Goal: Task Accomplishment & Management: Use online tool/utility

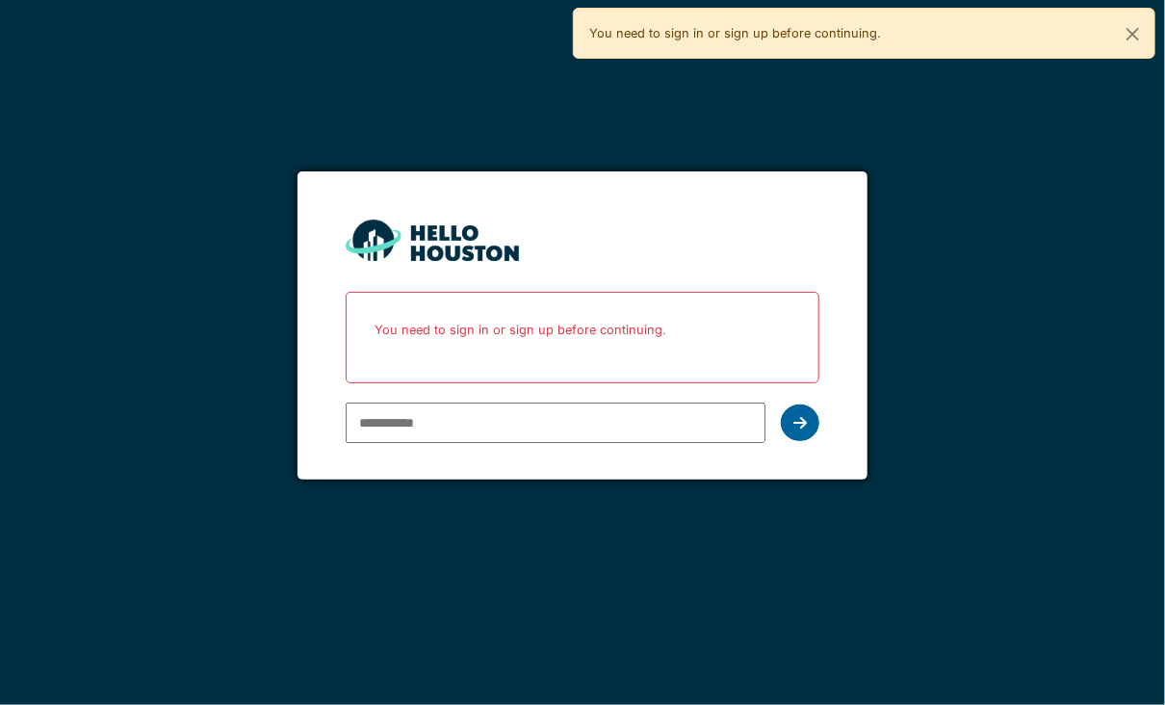
type input "**********"
click at [803, 416] on icon at bounding box center [799, 422] width 13 height 15
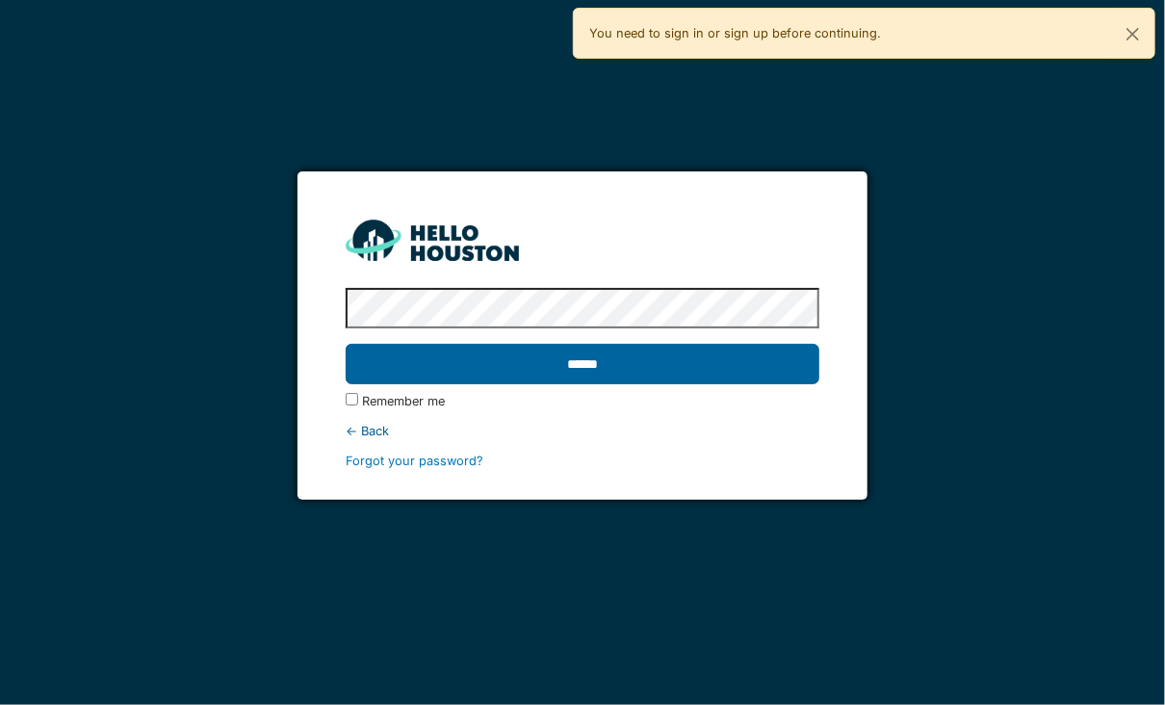
click at [592, 362] on input "******" at bounding box center [583, 364] width 474 height 40
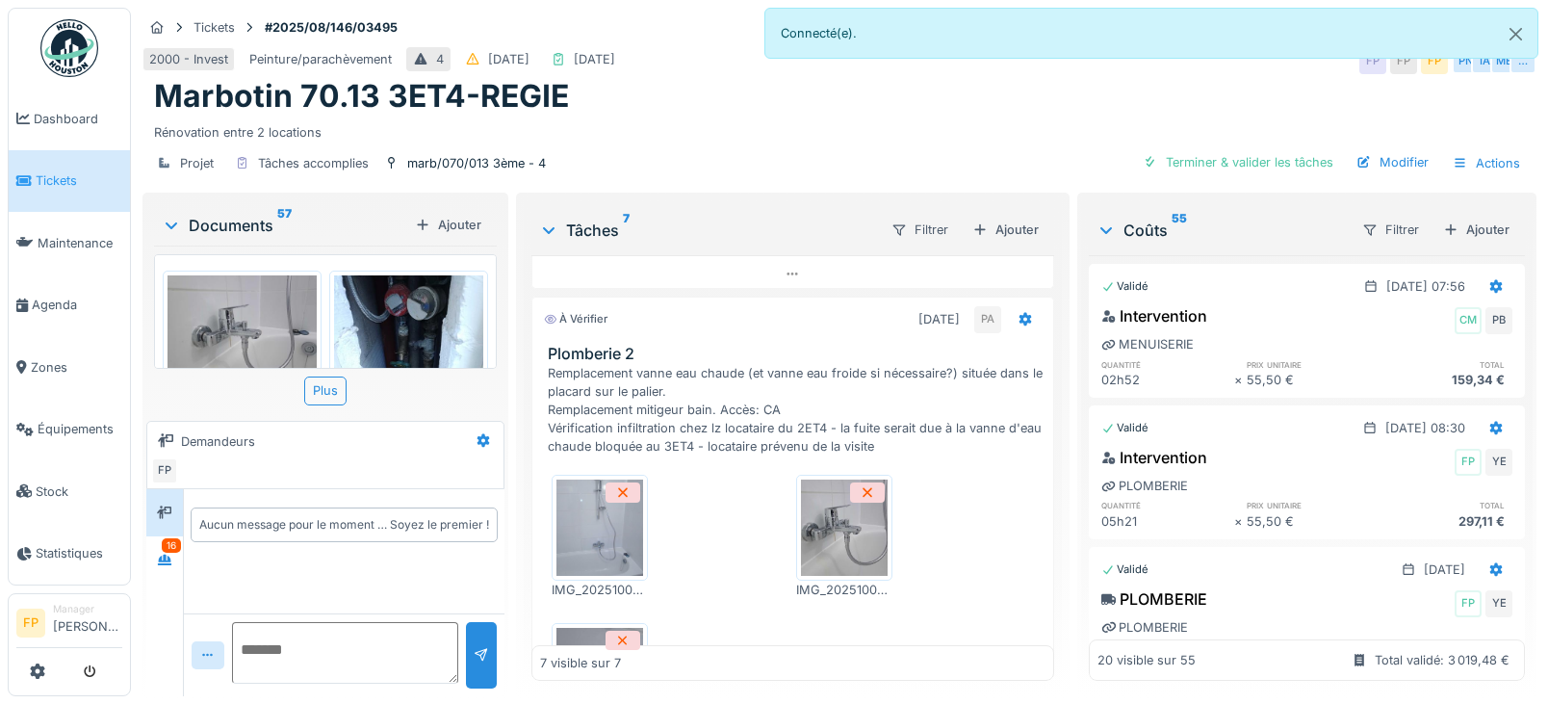
click at [252, 304] on img at bounding box center [242, 331] width 149 height 112
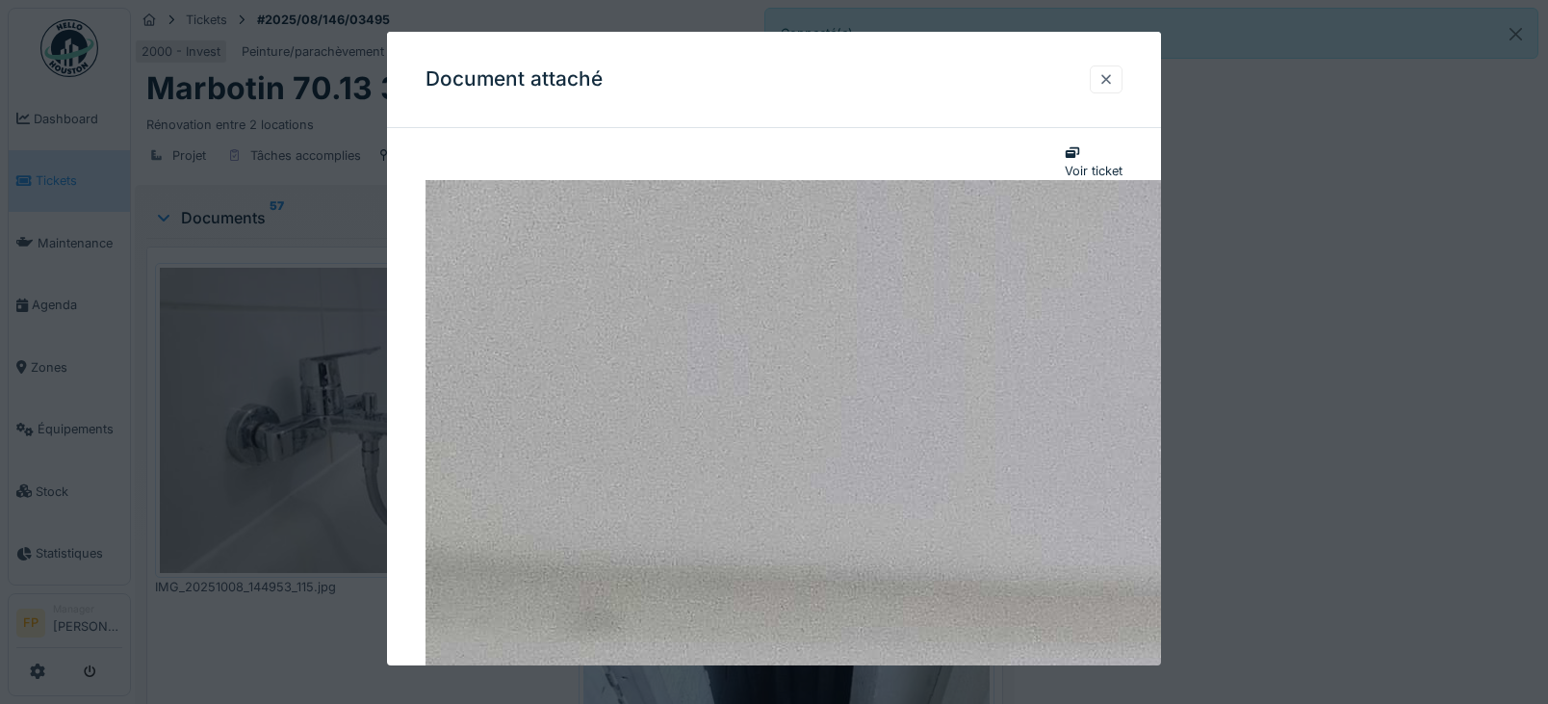
click at [1114, 83] on div at bounding box center [1106, 79] width 15 height 18
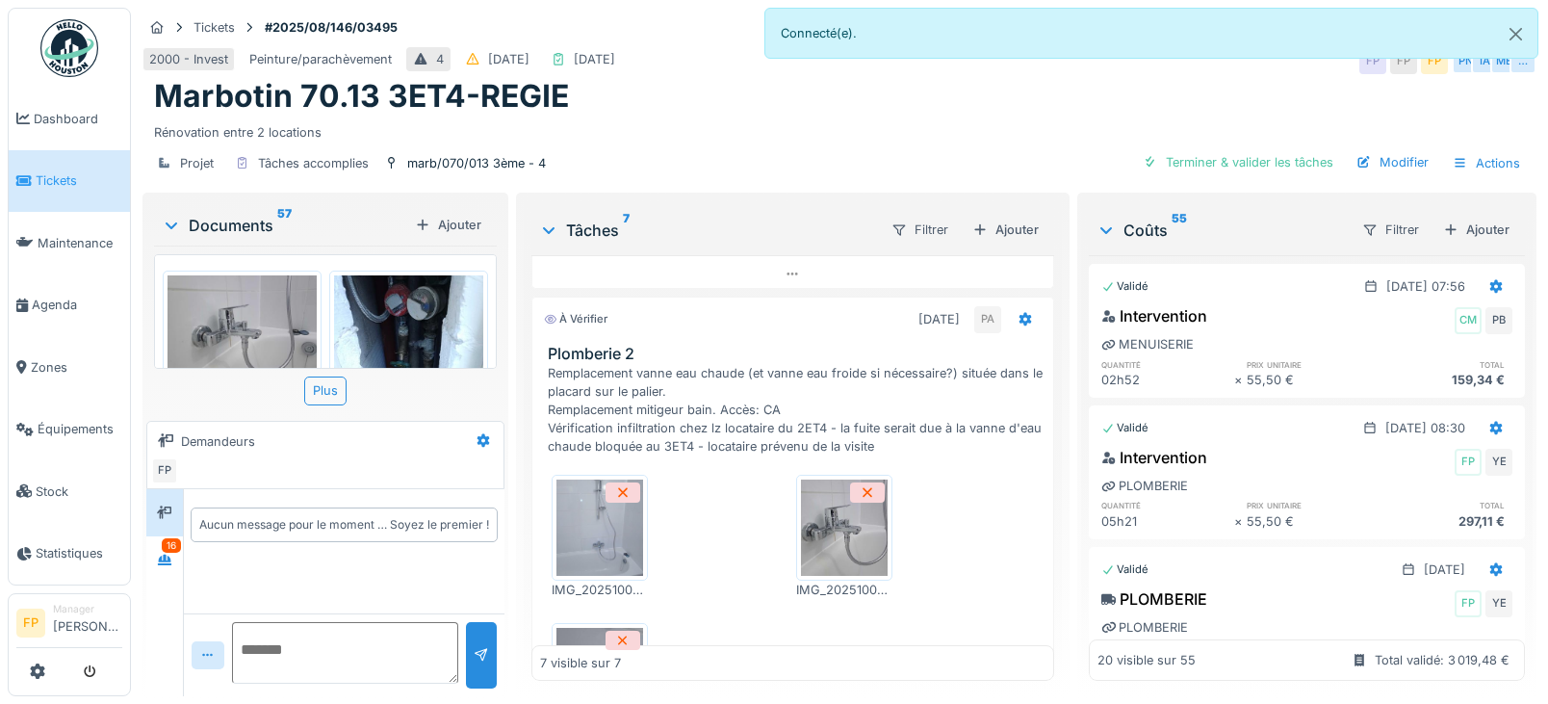
click at [410, 301] on img at bounding box center [408, 374] width 149 height 199
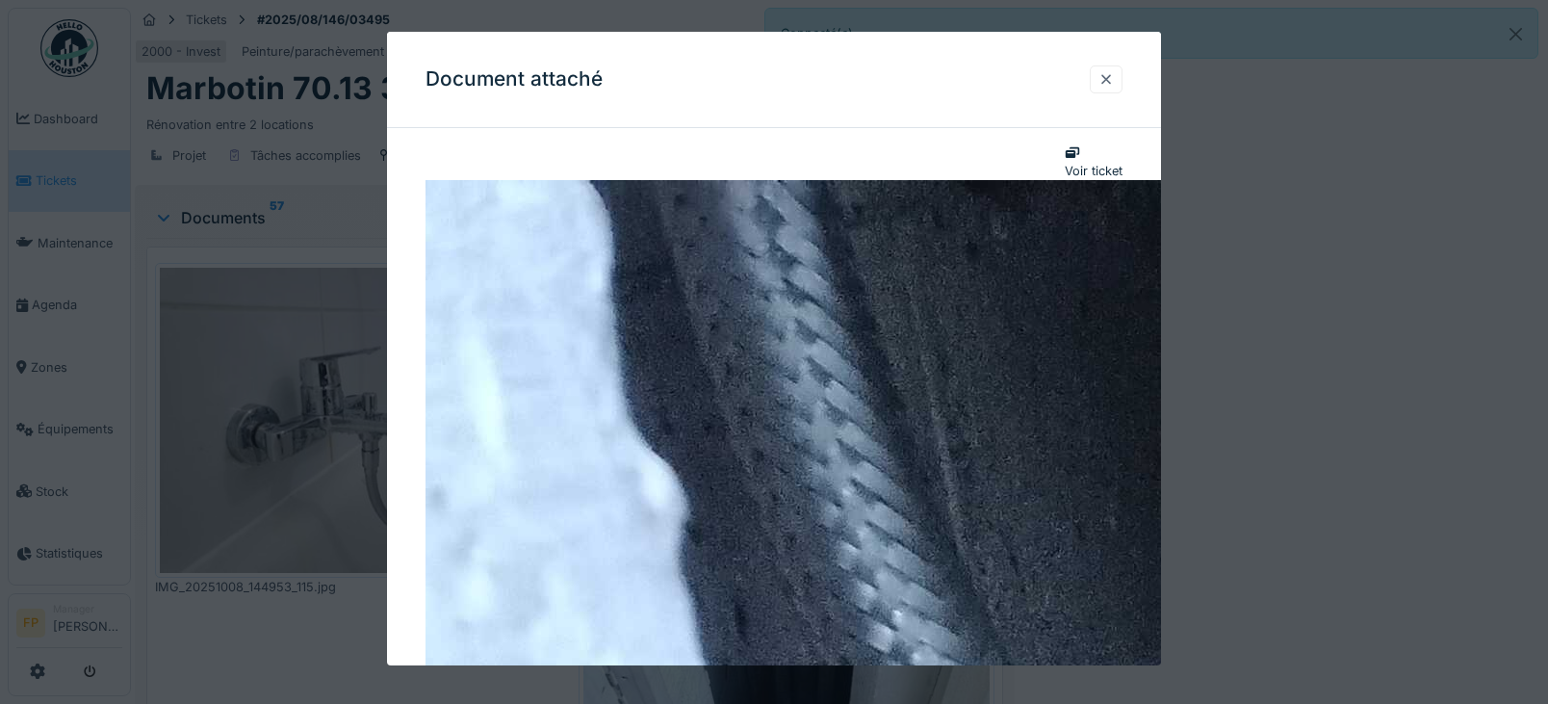
click at [1114, 72] on div at bounding box center [1106, 79] width 15 height 18
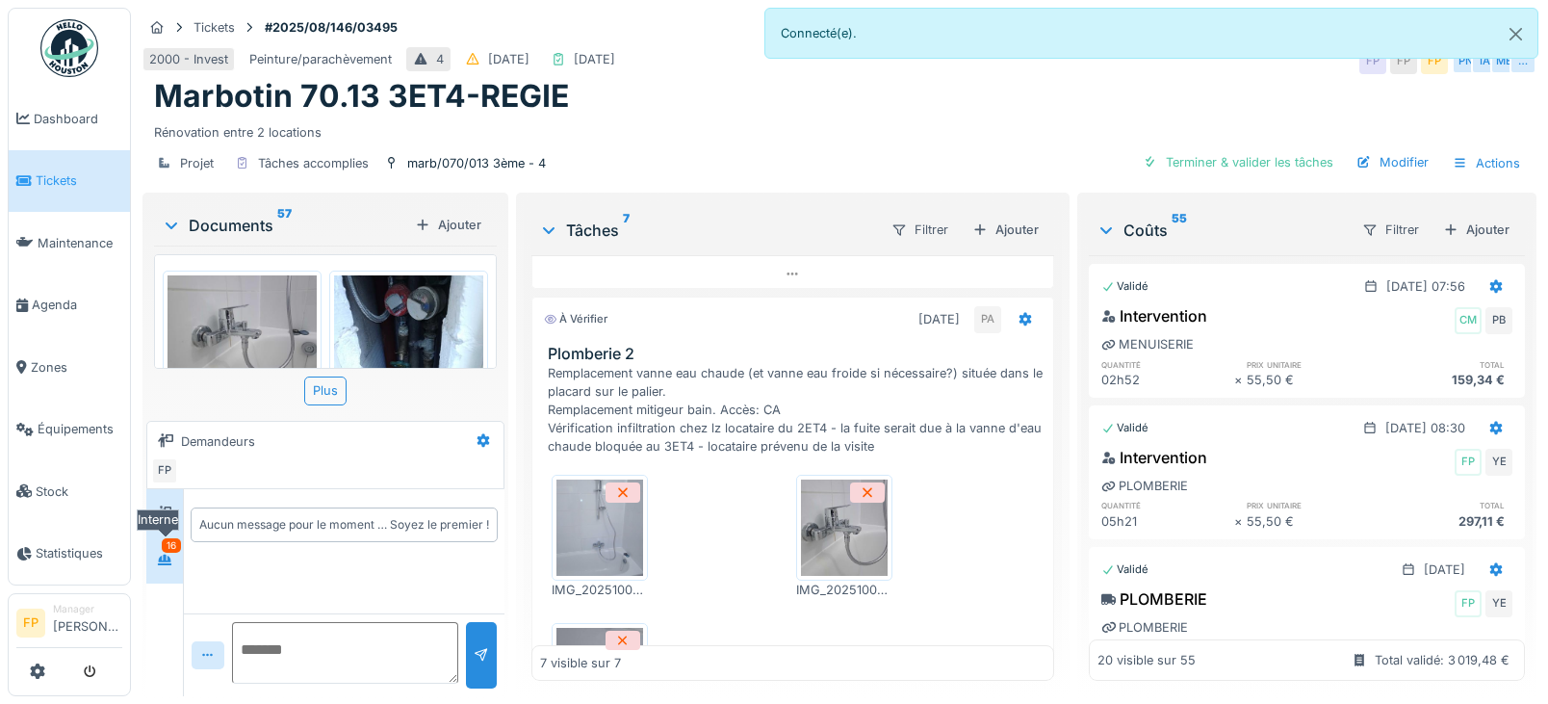
click at [170, 561] on icon at bounding box center [164, 560] width 13 height 11
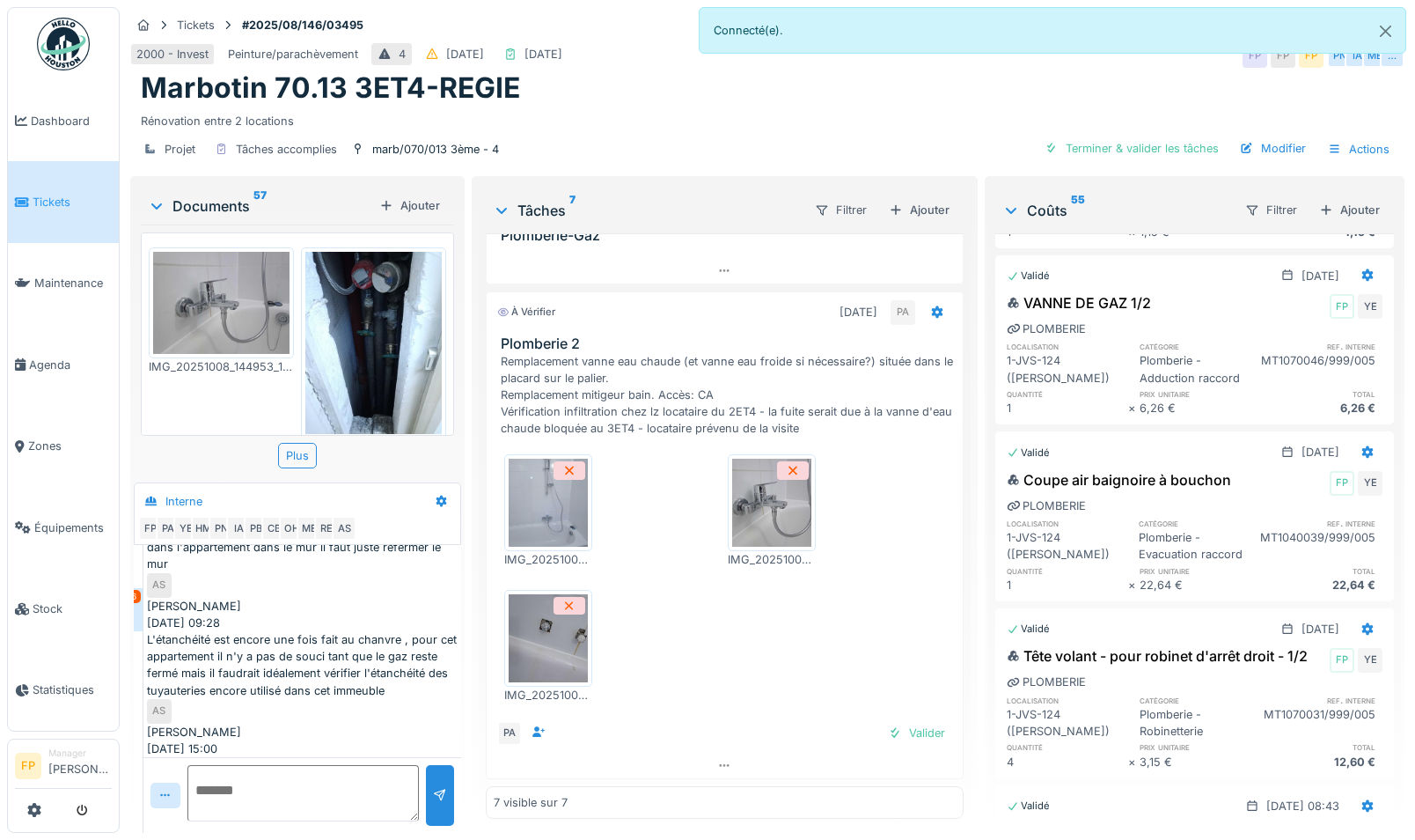
scroll to position [718, 0]
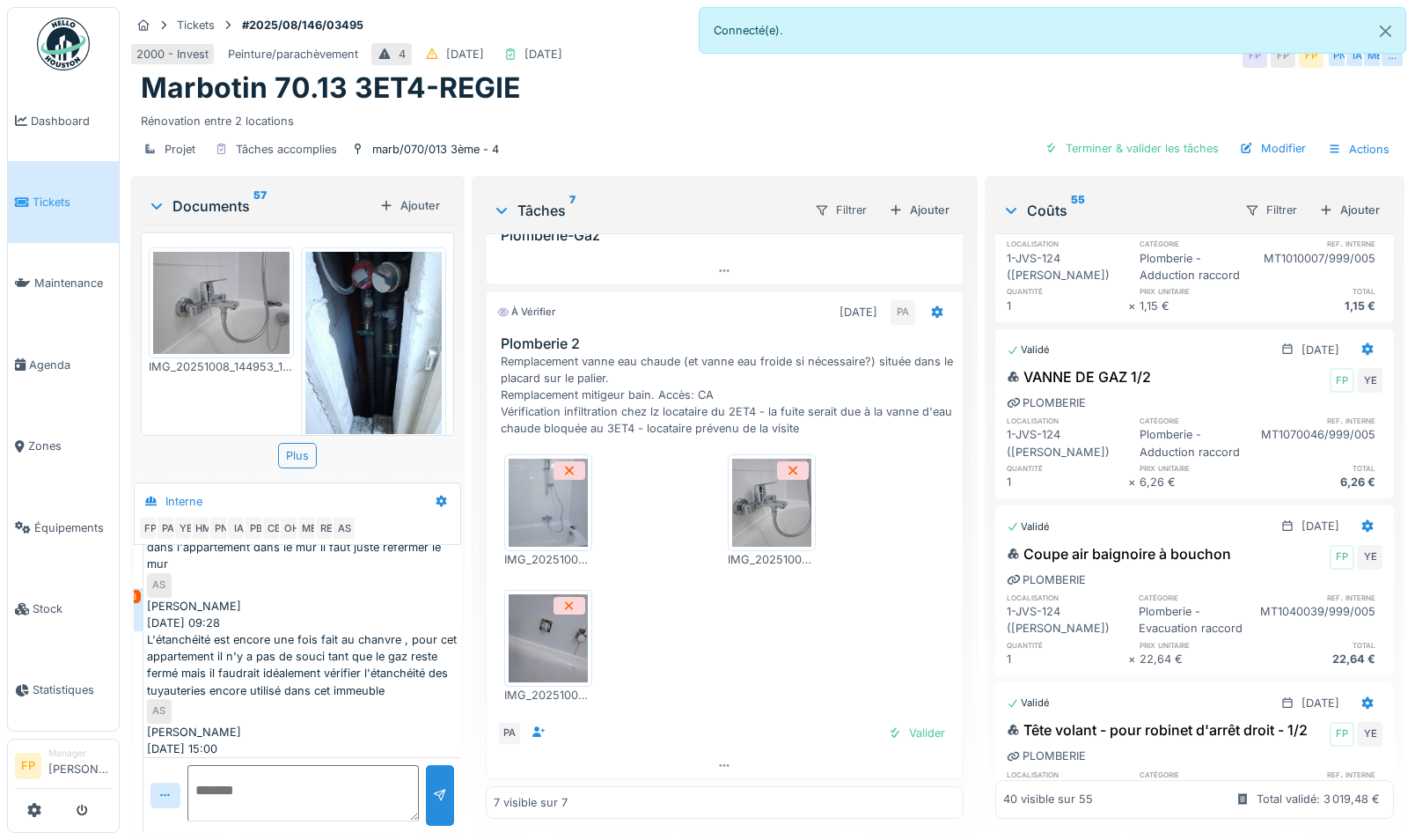
click at [1036, 200] on div "Coûts 55" at bounding box center [1116, 210] width 228 height 21
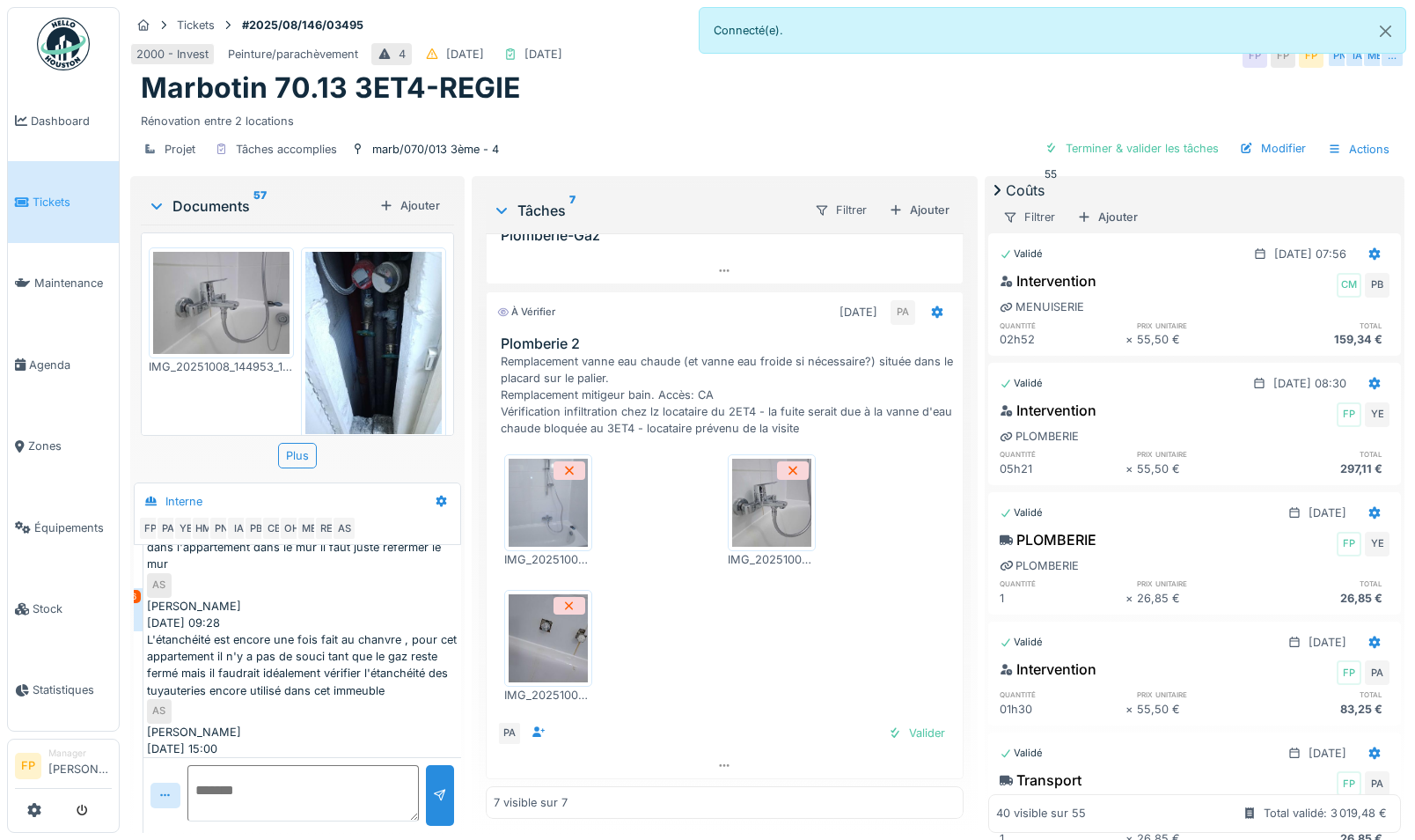
scroll to position [0, 0]
click at [1033, 196] on div "Coûts 55" at bounding box center [1195, 189] width 413 height 21
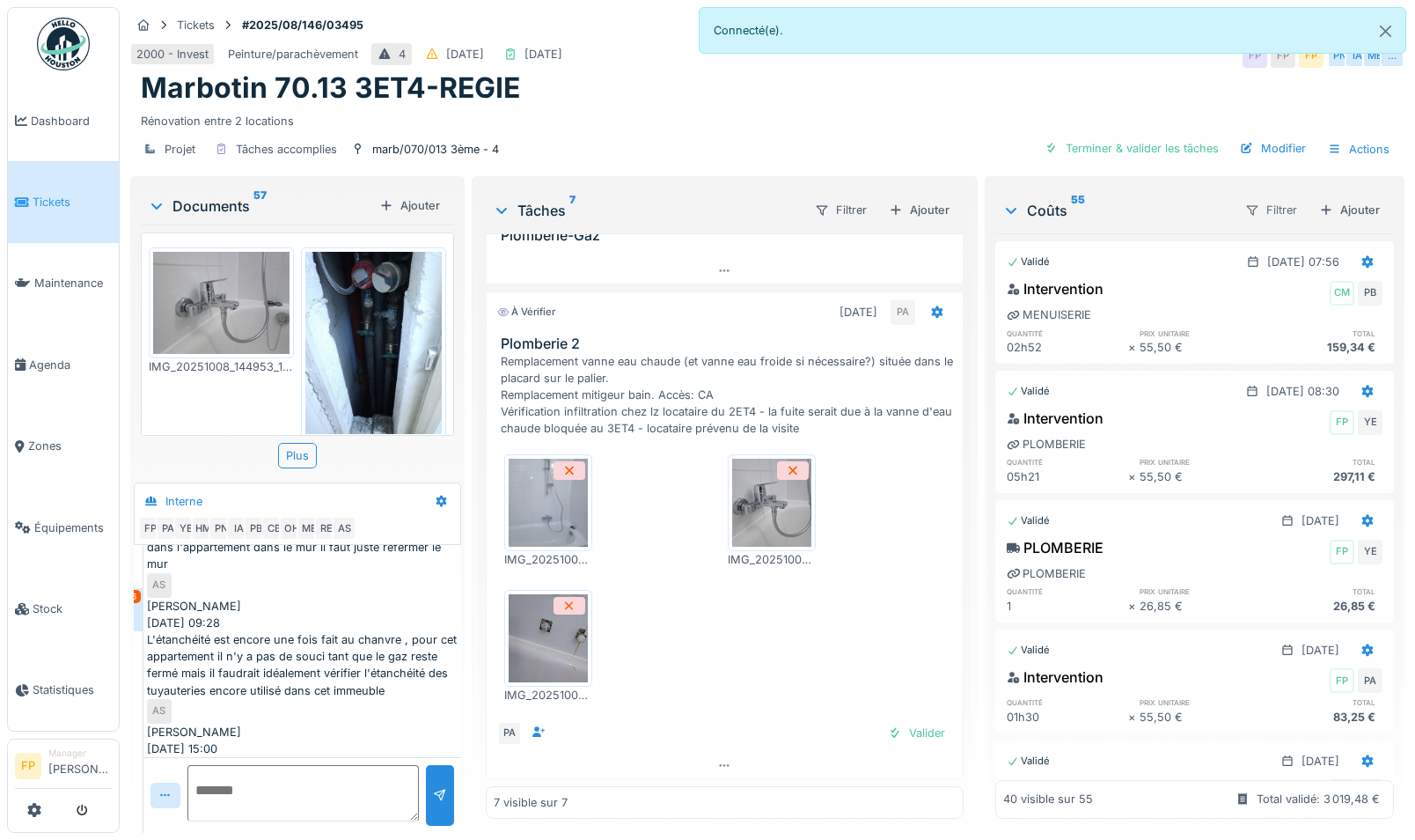
click at [1051, 197] on div "Filtrer" at bounding box center [1271, 210] width 68 height 26
click at [1051, 200] on div "Coûts 55" at bounding box center [1116, 210] width 228 height 21
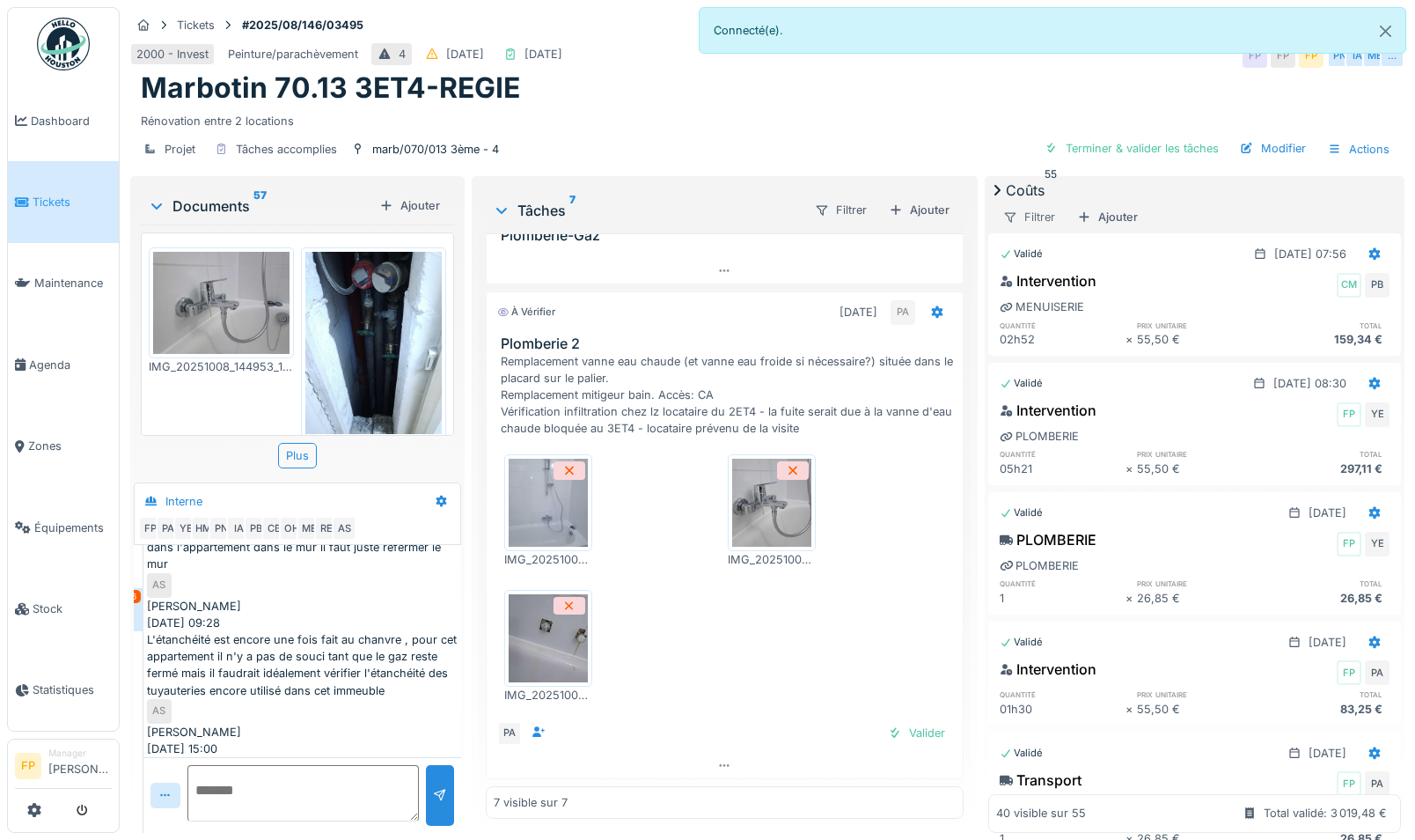
click at [1051, 204] on div "Filtrer" at bounding box center [1029, 217] width 68 height 26
click at [1051, 239] on div "Statut" at bounding box center [1247, 248] width 69 height 34
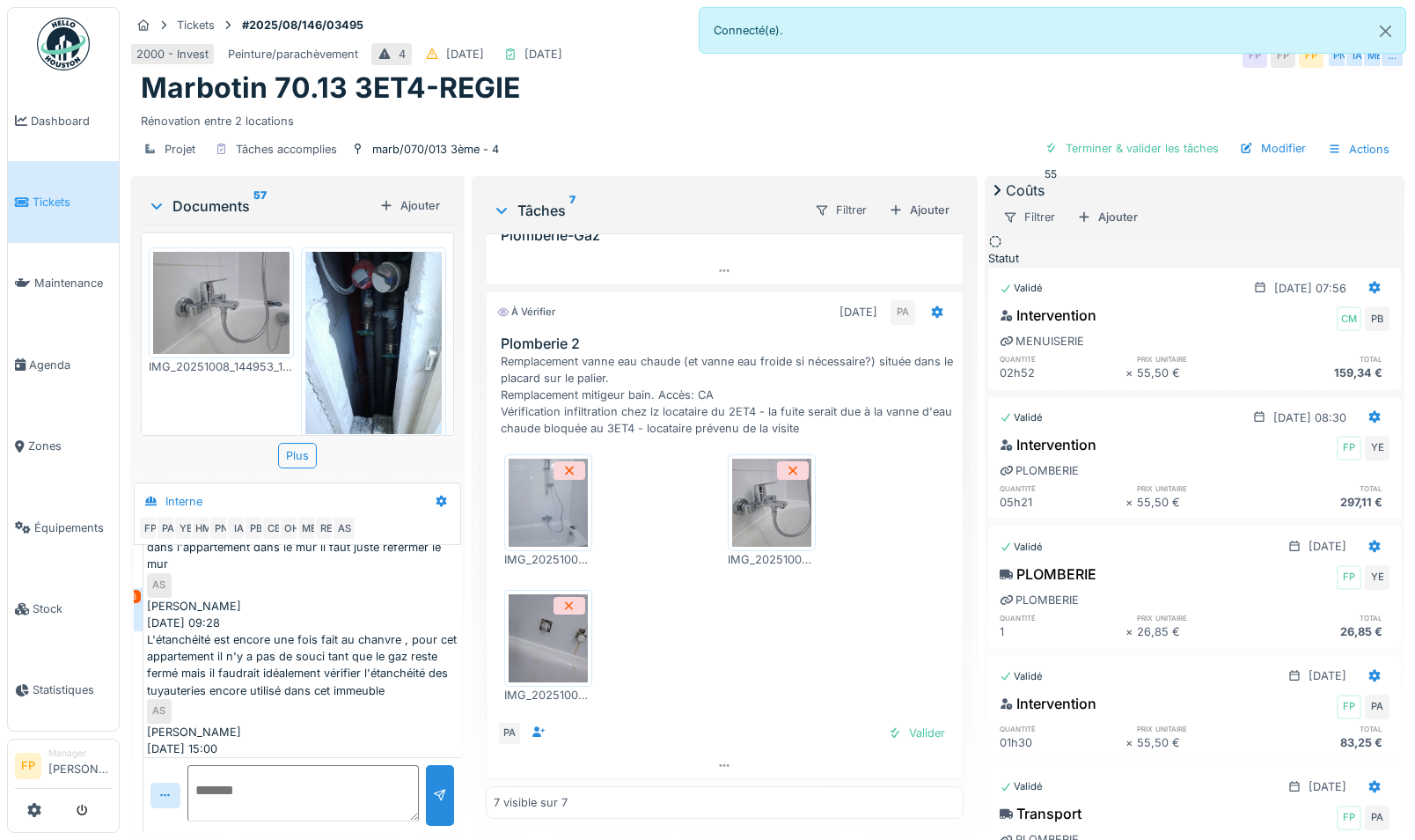
click at [1027, 189] on div "Coûts 55" at bounding box center [1195, 189] width 413 height 21
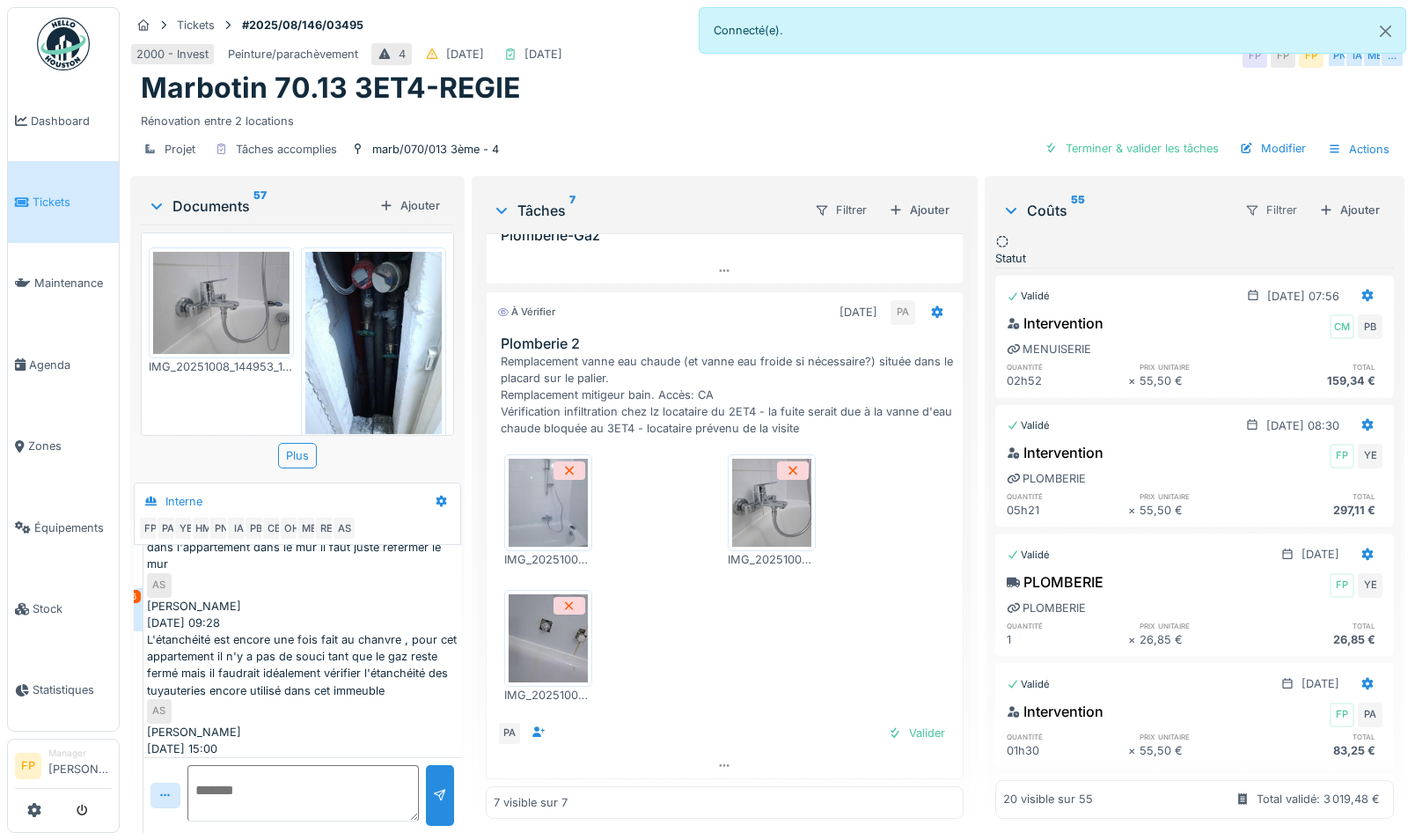
click at [1051, 197] on div "Filtrer" at bounding box center [1271, 210] width 68 height 26
click at [1051, 231] on div "Statut" at bounding box center [1247, 248] width 69 height 34
click at [995, 233] on div "Statut" at bounding box center [1011, 250] width 31 height 34
click at [1051, 283] on div at bounding box center [1082, 292] width 14 height 16
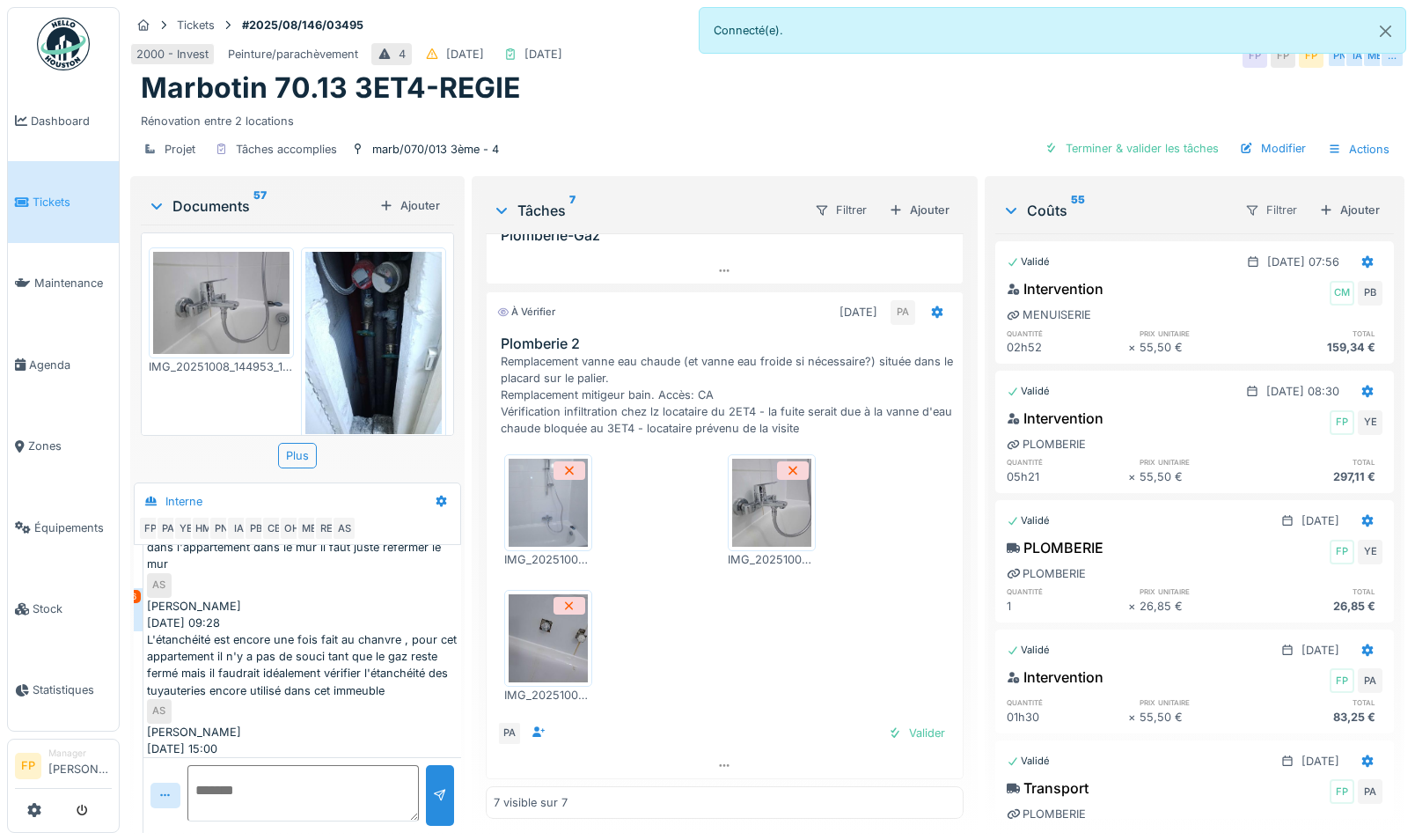
click at [1051, 197] on div "Filtrer" at bounding box center [1271, 210] width 68 height 26
click at [1051, 266] on div "Type de coût" at bounding box center [1247, 282] width 69 height 34
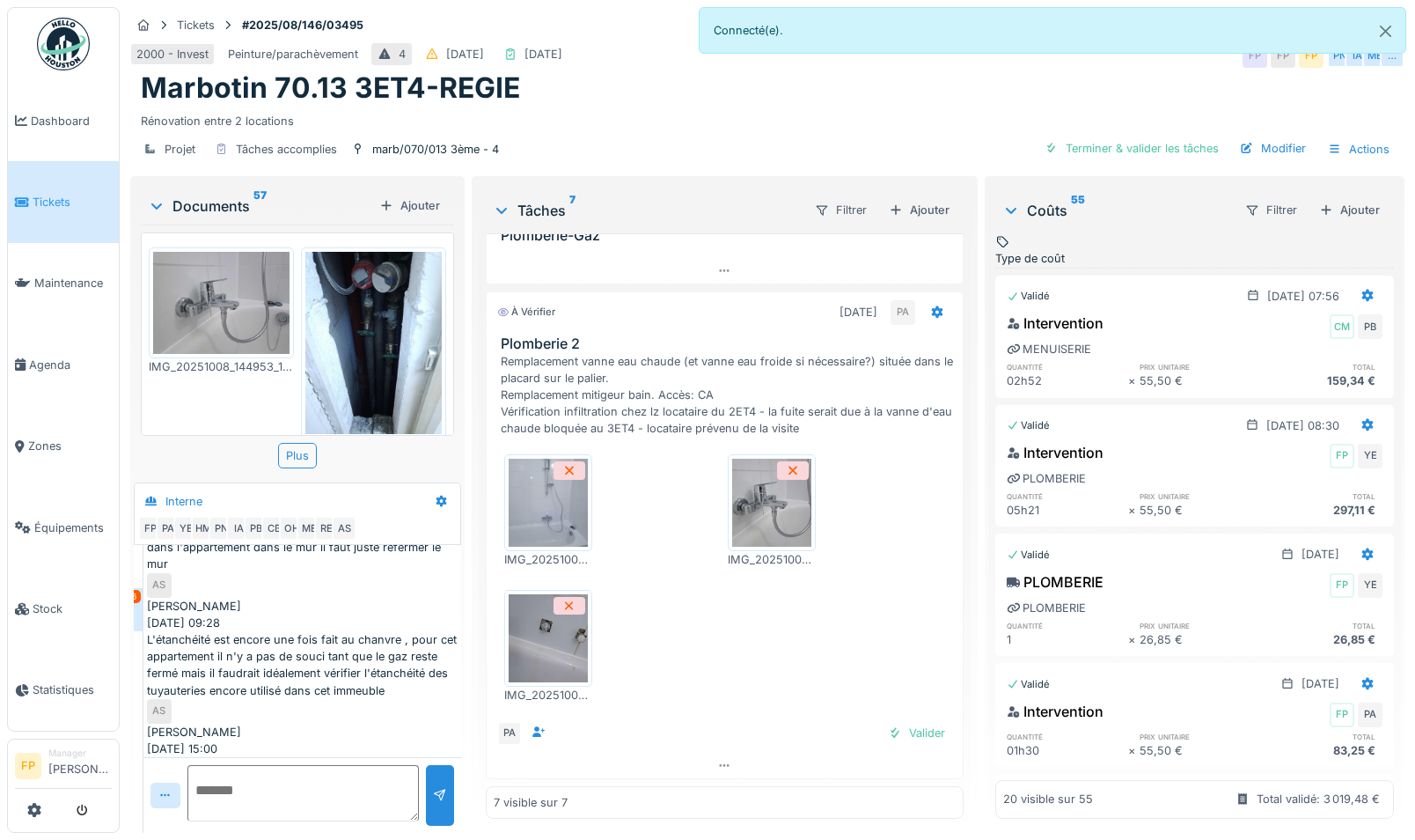
click at [1051, 250] on div "Type de coût" at bounding box center [1030, 258] width 69 height 16
click at [1005, 352] on icon at bounding box center [996, 357] width 14 height 12
click at [1033, 388] on span "Heures" at bounding box center [1014, 378] width 38 height 16
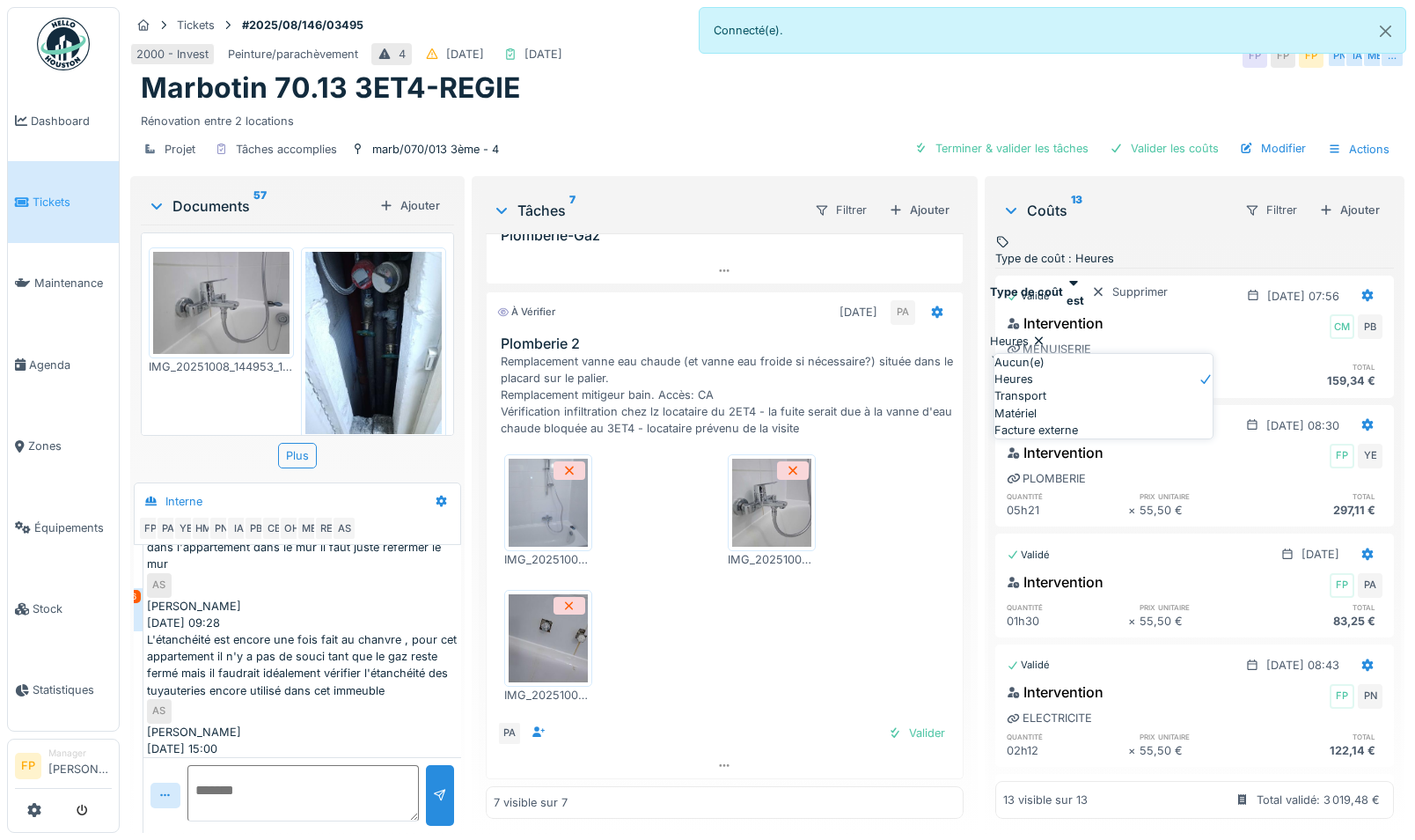
click at [1047, 404] on span "Transport" at bounding box center [1020, 396] width 52 height 16
click at [1037, 447] on span "Matériel" at bounding box center [1016, 439] width 42 height 16
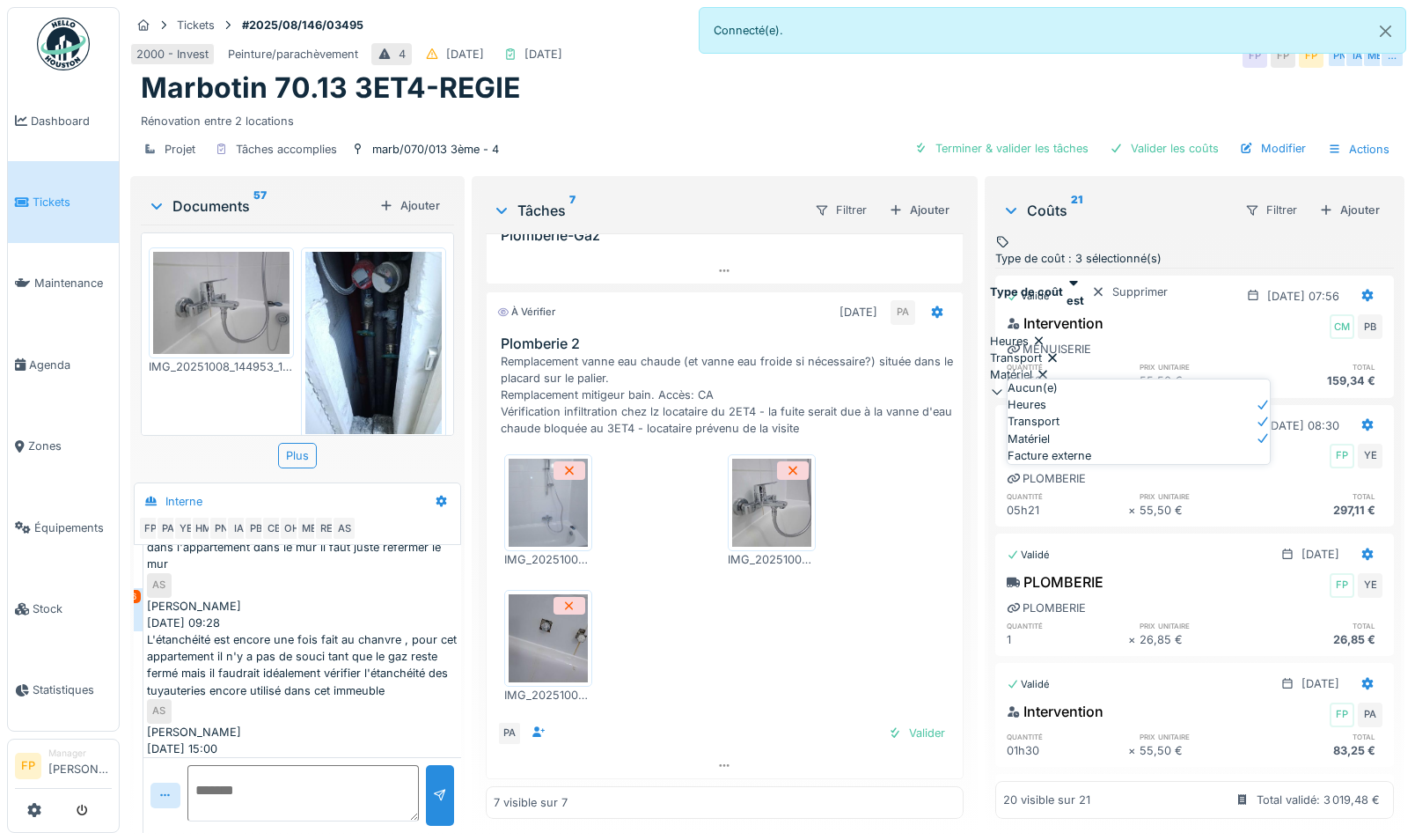
click at [1051, 463] on span "Facture externe" at bounding box center [1049, 455] width 83 height 16
type input "**********"
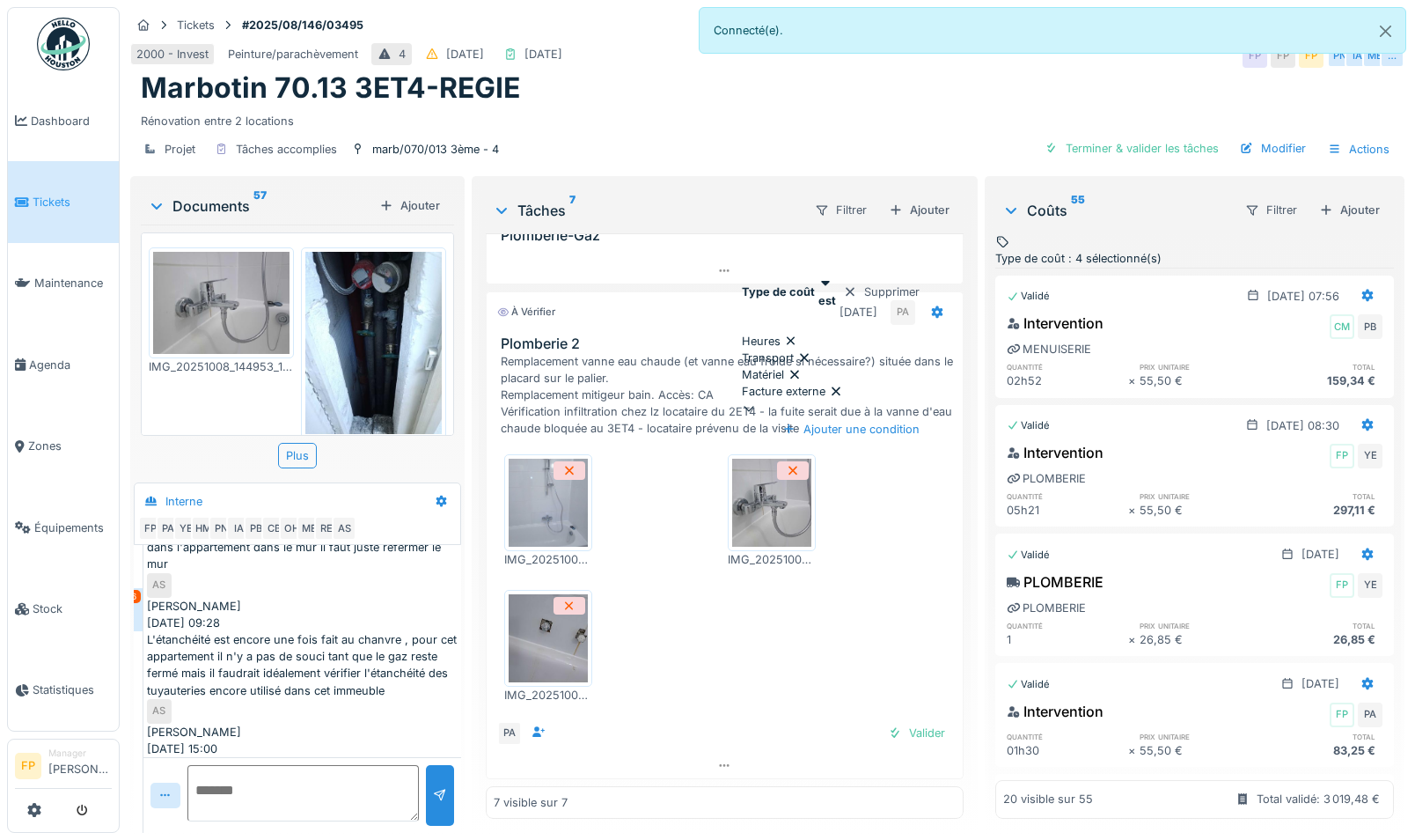
click at [927, 291] on div "Type de coût est Supprimer" at bounding box center [835, 291] width 185 height 34
click at [1051, 225] on div "Filtrer Ajouter" at bounding box center [1308, 210] width 156 height 33
click at [1051, 200] on div "Filtrer" at bounding box center [1271, 210] width 68 height 26
click at [1051, 251] on span ": 4 sélectionné(s)" at bounding box center [1113, 258] width 97 height 13
click at [1051, 204] on div "Coûts 55" at bounding box center [1116, 210] width 228 height 21
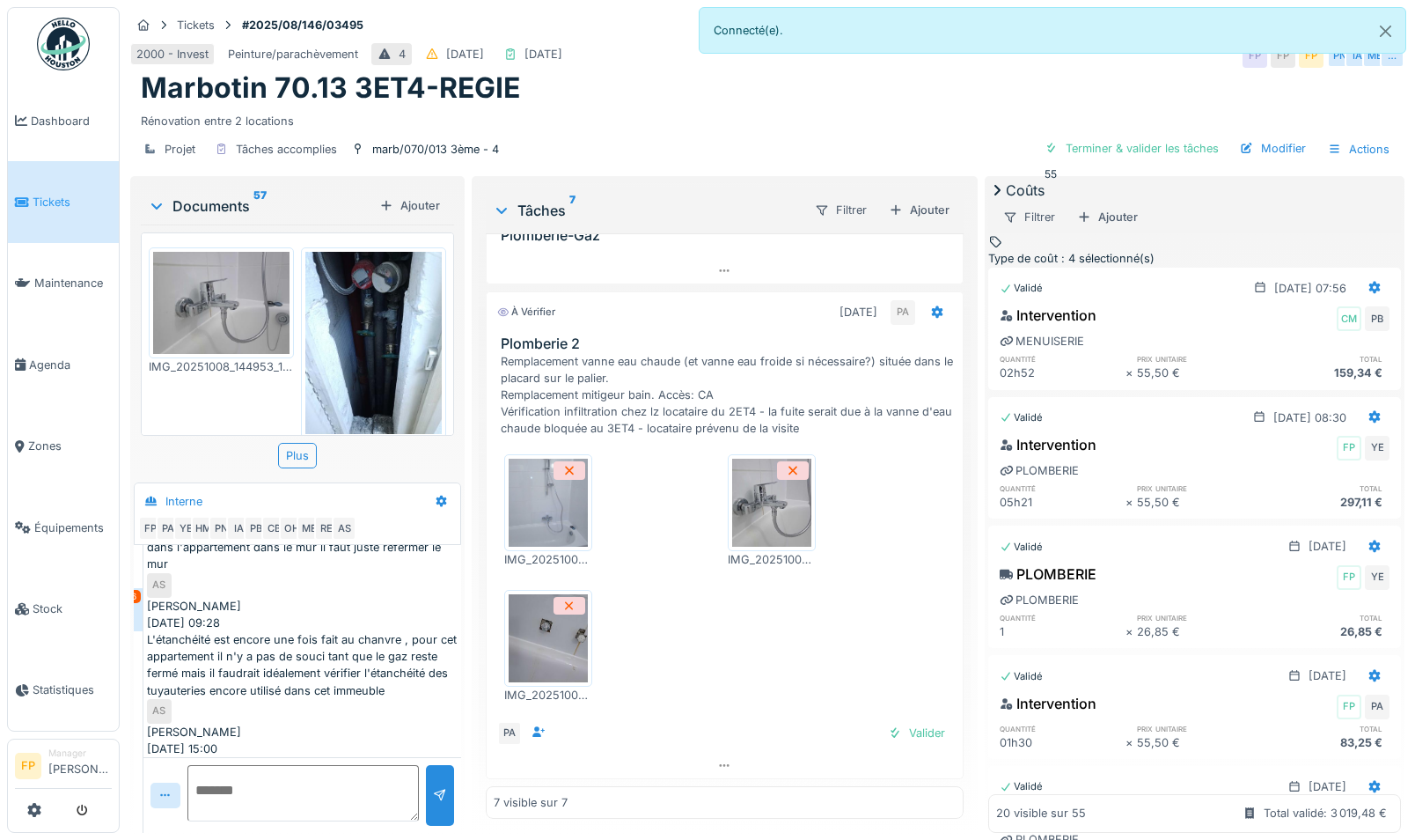
click at [1006, 197] on icon at bounding box center [996, 189] width 17 height 14
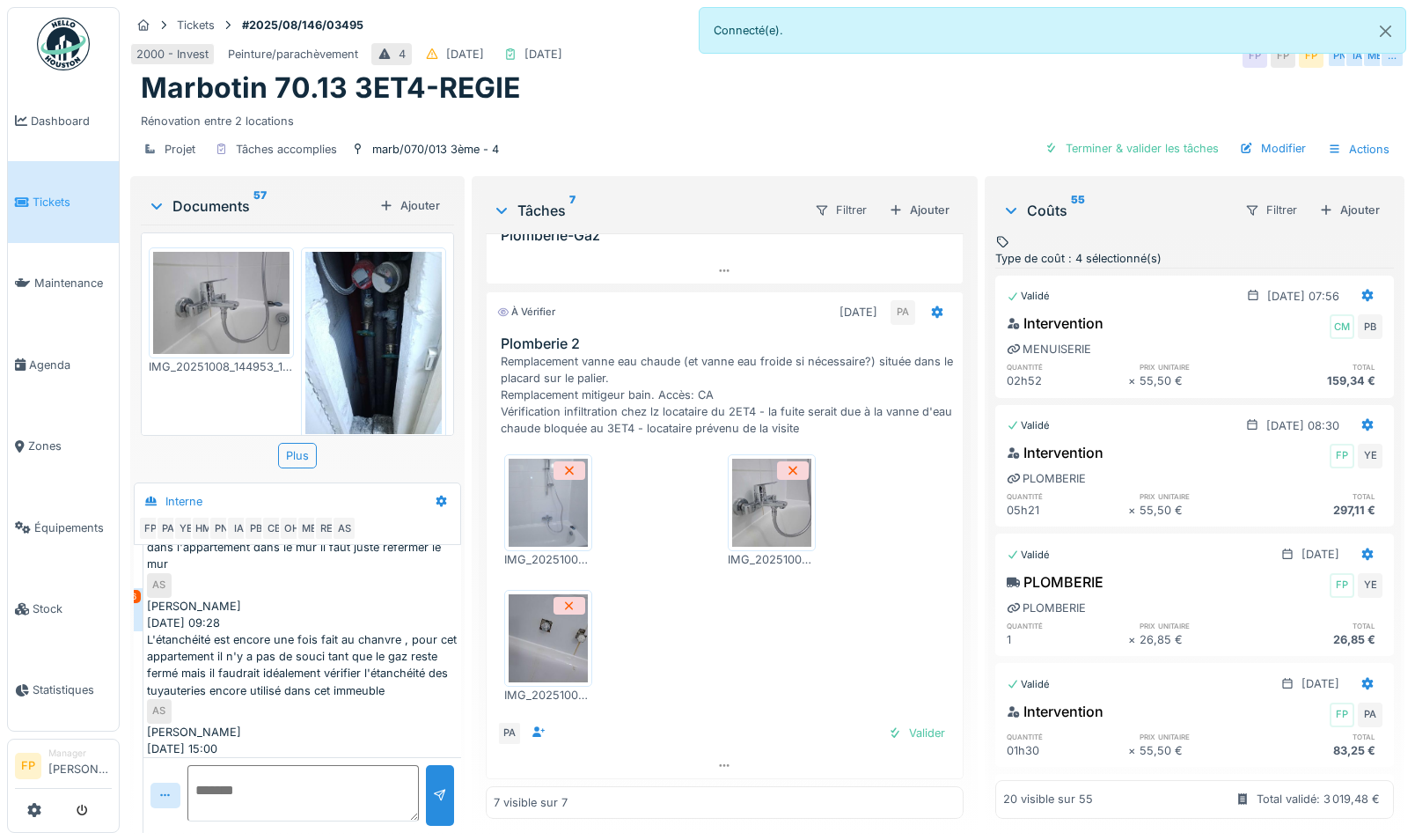
click at [1007, 214] on icon at bounding box center [1011, 210] width 14 height 17
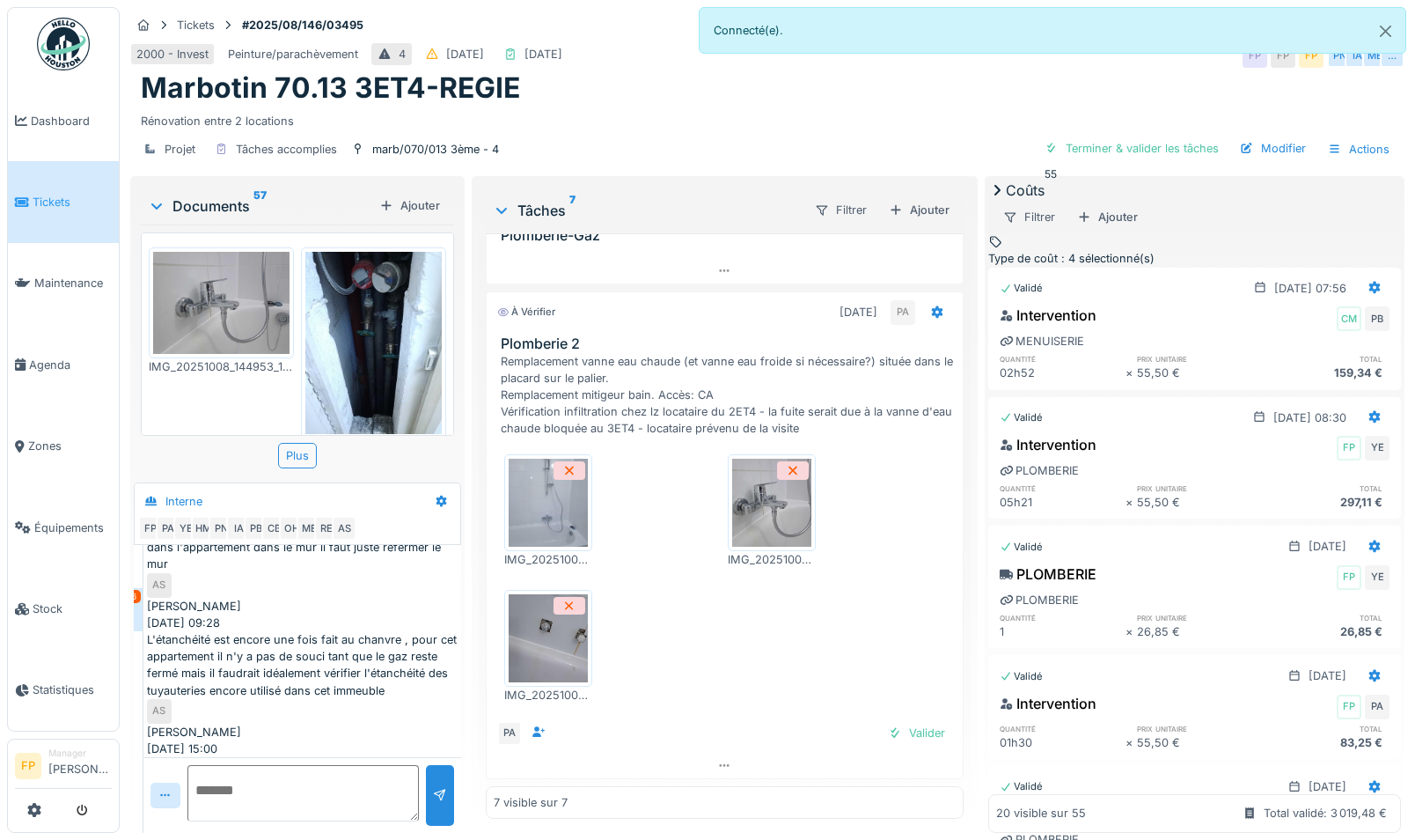
click at [1006, 197] on icon at bounding box center [996, 189] width 17 height 14
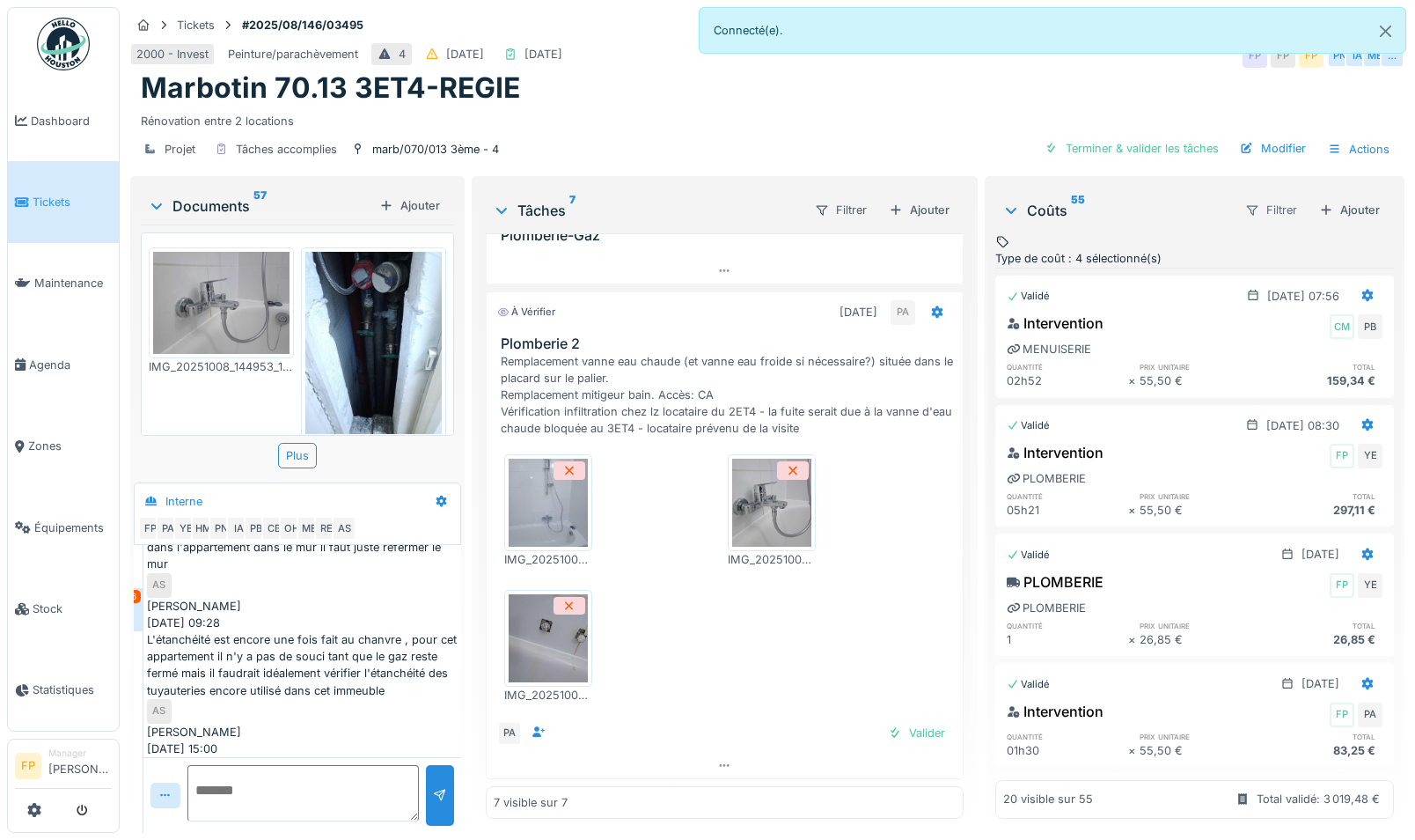
click at [1051, 211] on div "Filtrer" at bounding box center [1271, 210] width 68 height 26
click at [1051, 202] on div "Coûts 55" at bounding box center [1116, 210] width 228 height 21
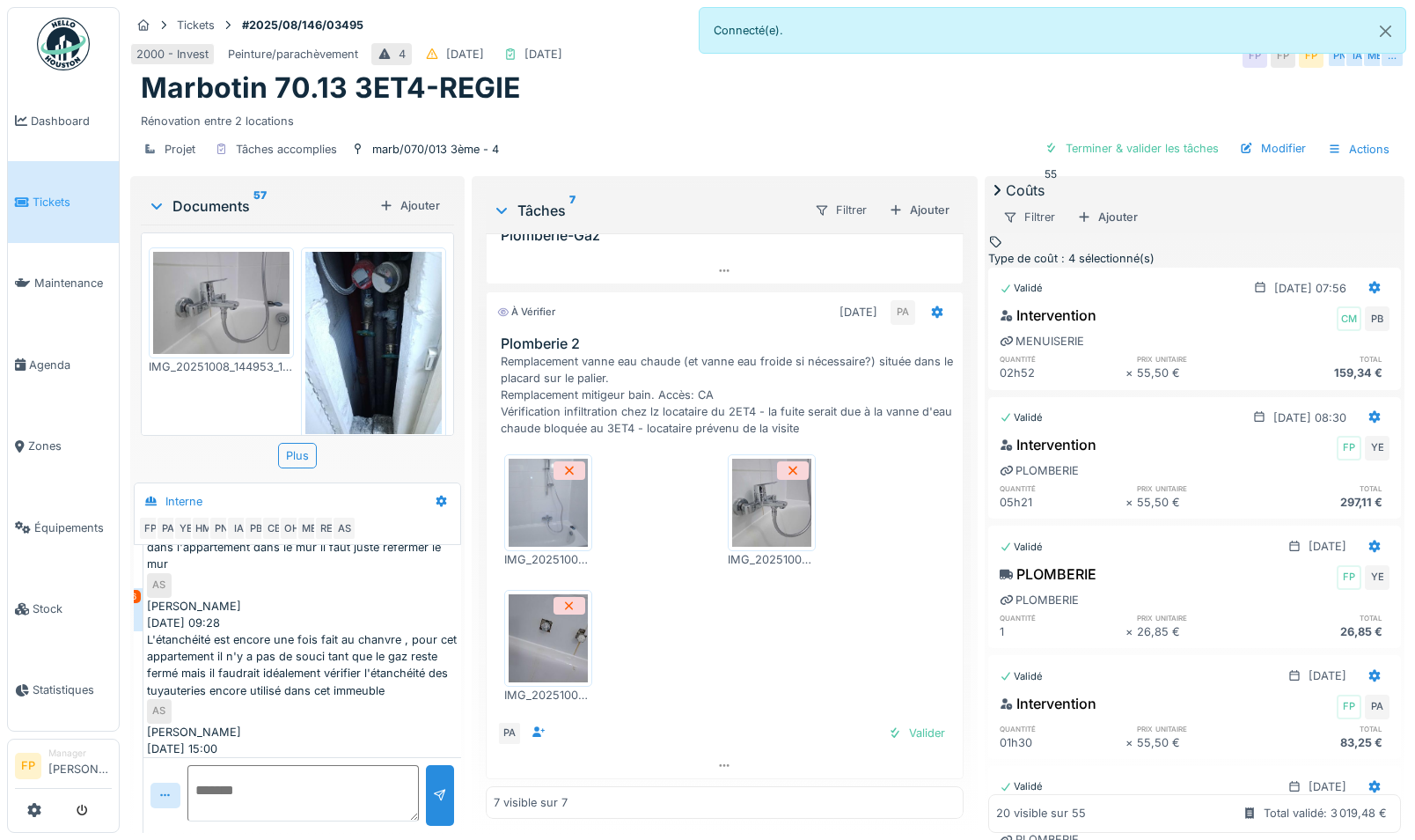
click at [1051, 251] on span ": 4 sélectionné(s)" at bounding box center [1106, 258] width 97 height 13
click at [833, 289] on icon at bounding box center [825, 282] width 14 height 12
click at [927, 86] on div "Marbotin 70.13 3ET4-REGIE" at bounding box center [767, 88] width 1253 height 34
click at [1030, 201] on div "Coûts 55" at bounding box center [1195, 189] width 413 height 21
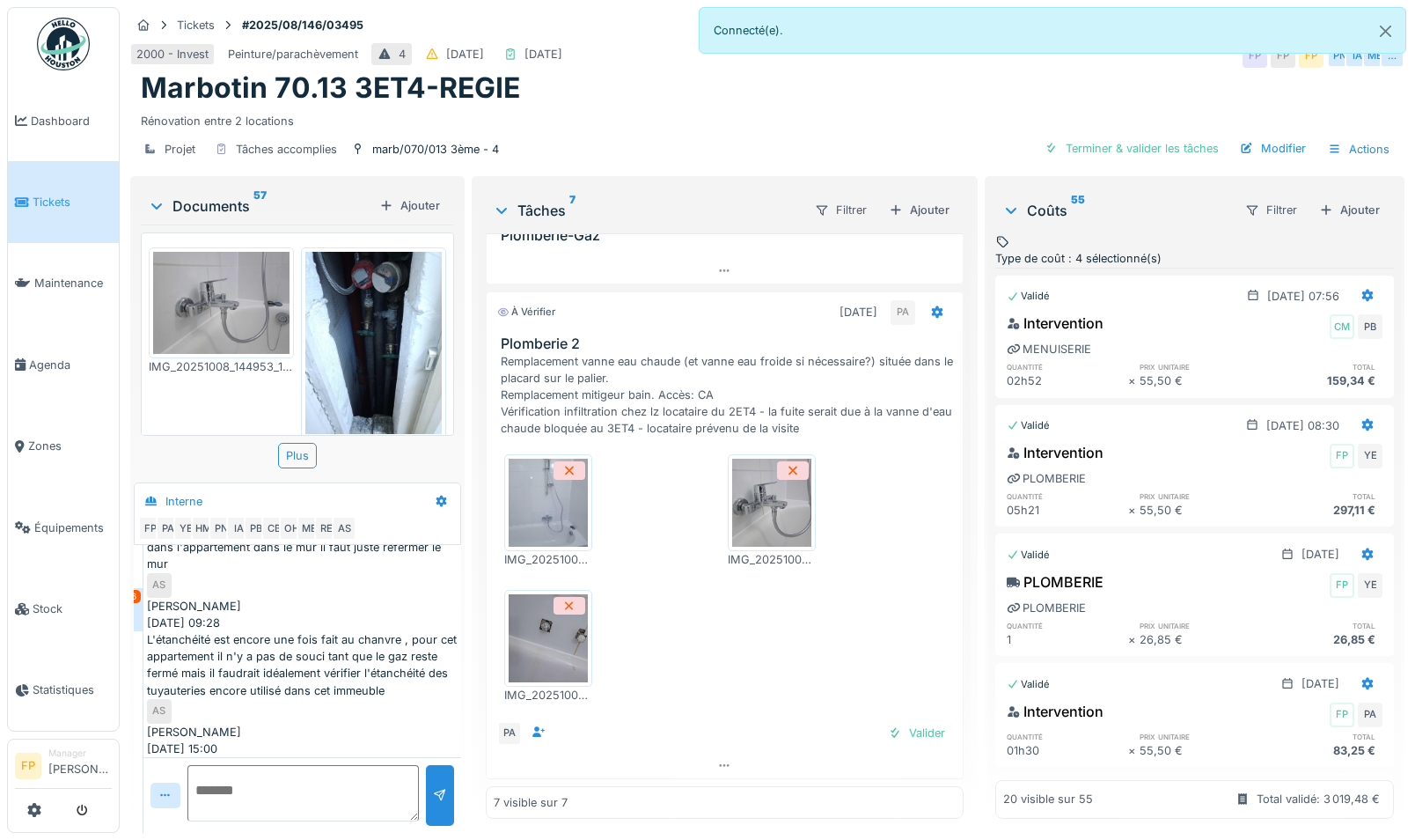
click at [1030, 207] on div "Coûts 55" at bounding box center [1116, 210] width 228 height 21
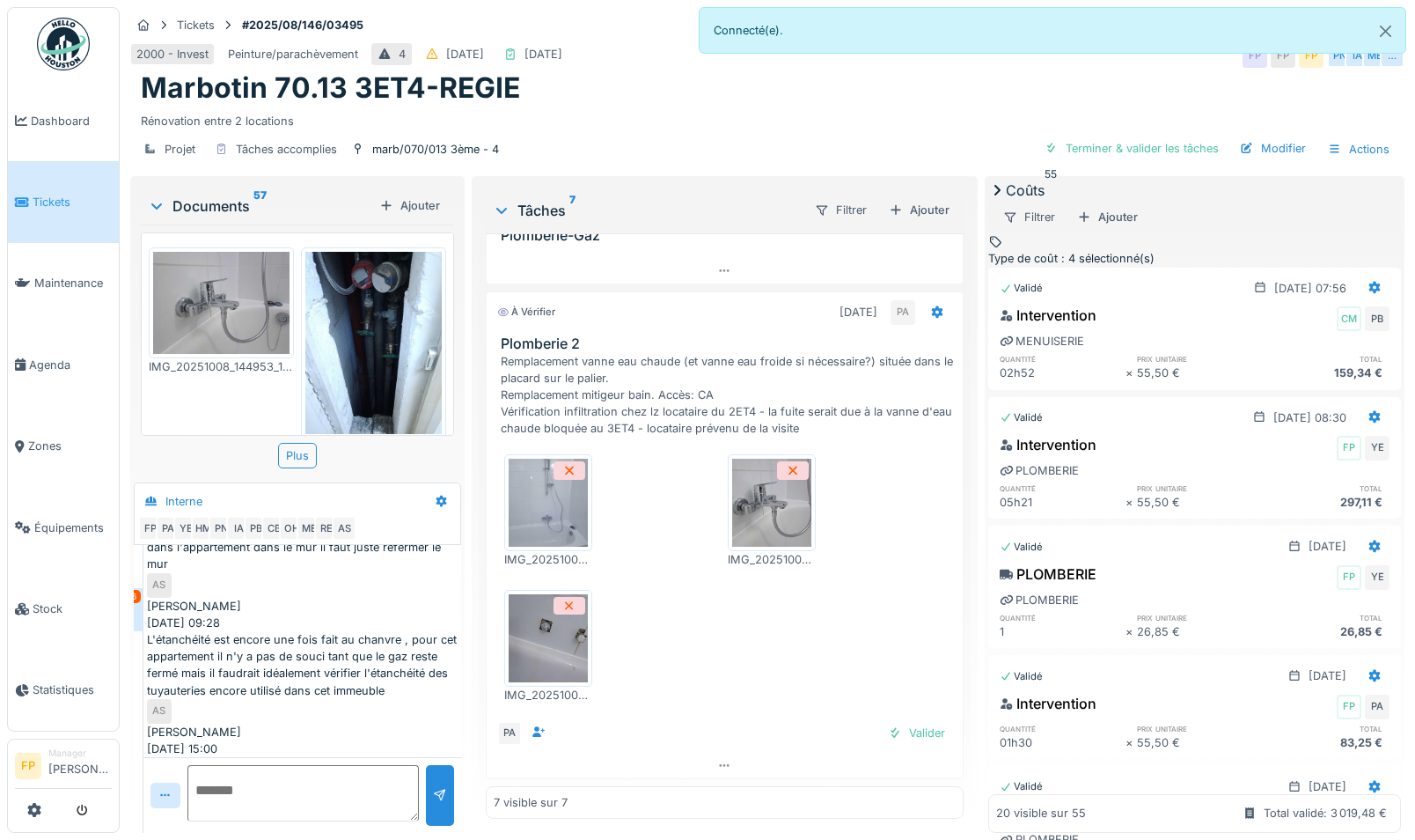
click at [1031, 201] on div "Coûts 55" at bounding box center [1195, 189] width 413 height 21
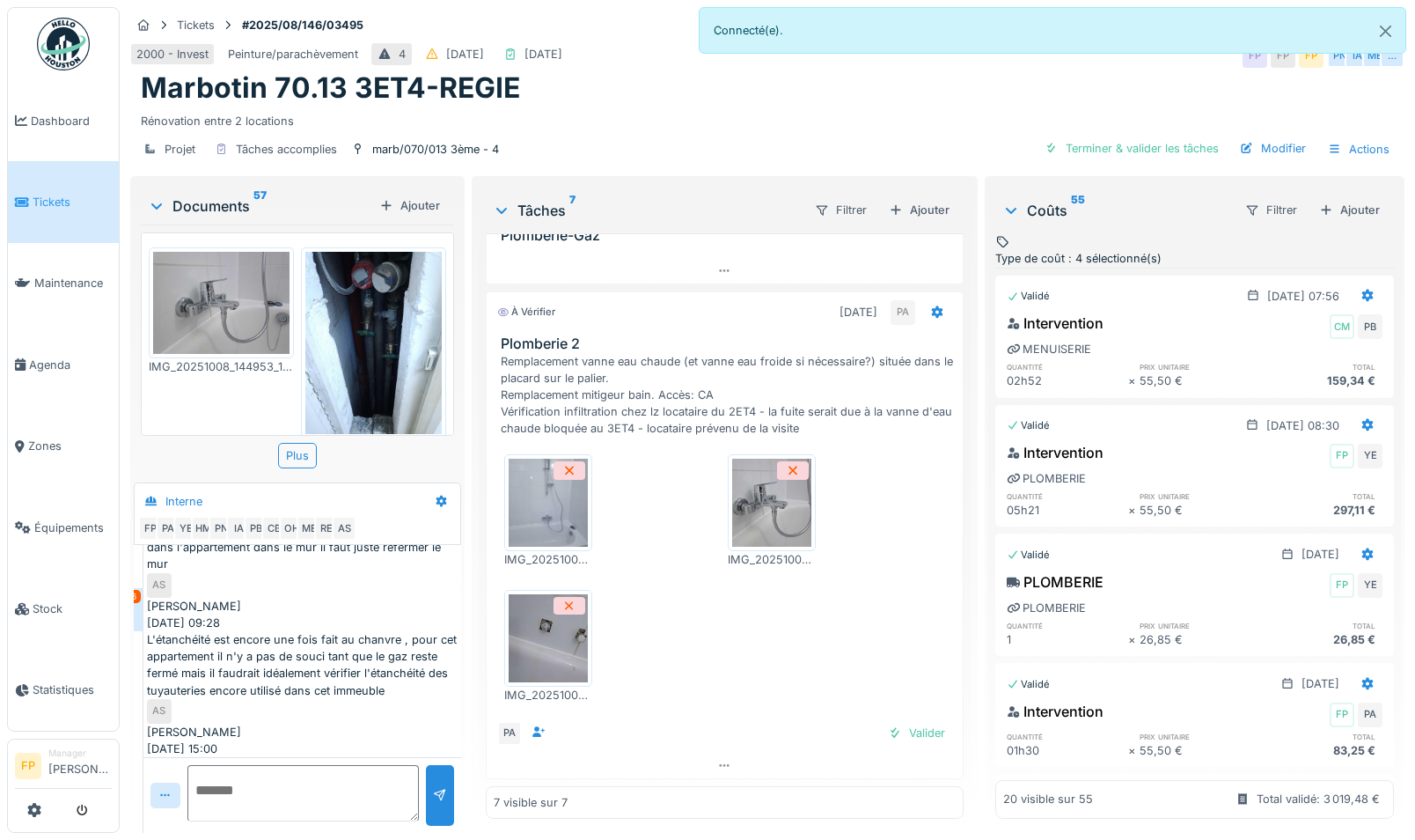
click at [1051, 250] on div "Type de coût : 4 sélectionné(s)" at bounding box center [1079, 258] width 166 height 16
click at [812, 352] on icon at bounding box center [803, 357] width 14 height 12
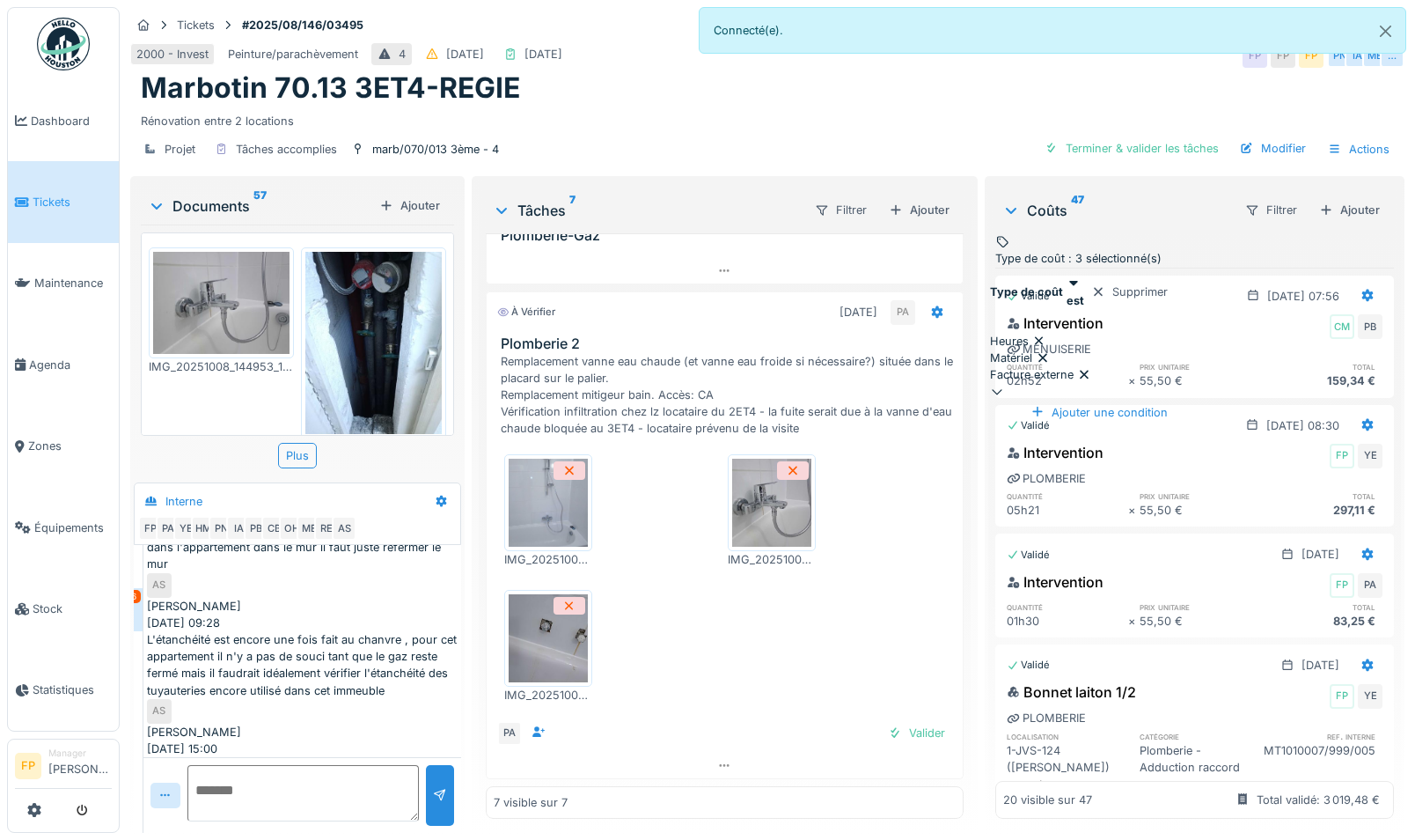
click at [1050, 352] on icon at bounding box center [1042, 357] width 14 height 12
click at [1051, 354] on icon at bounding box center [1084, 357] width 14 height 12
type input "*****"
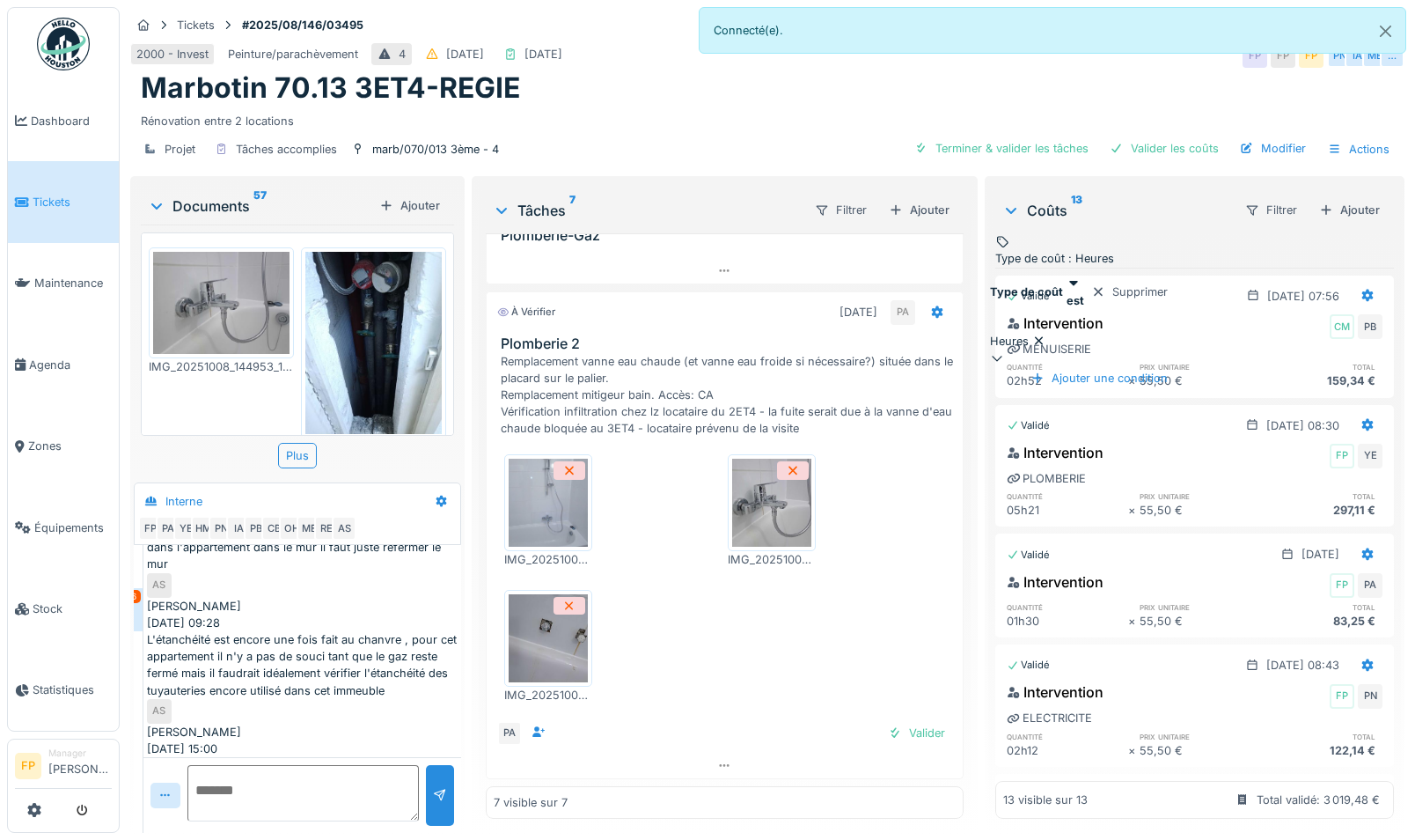
click at [1051, 197] on div "Coûts 13 Filtrer Ajouter" at bounding box center [1195, 209] width 399 height 47
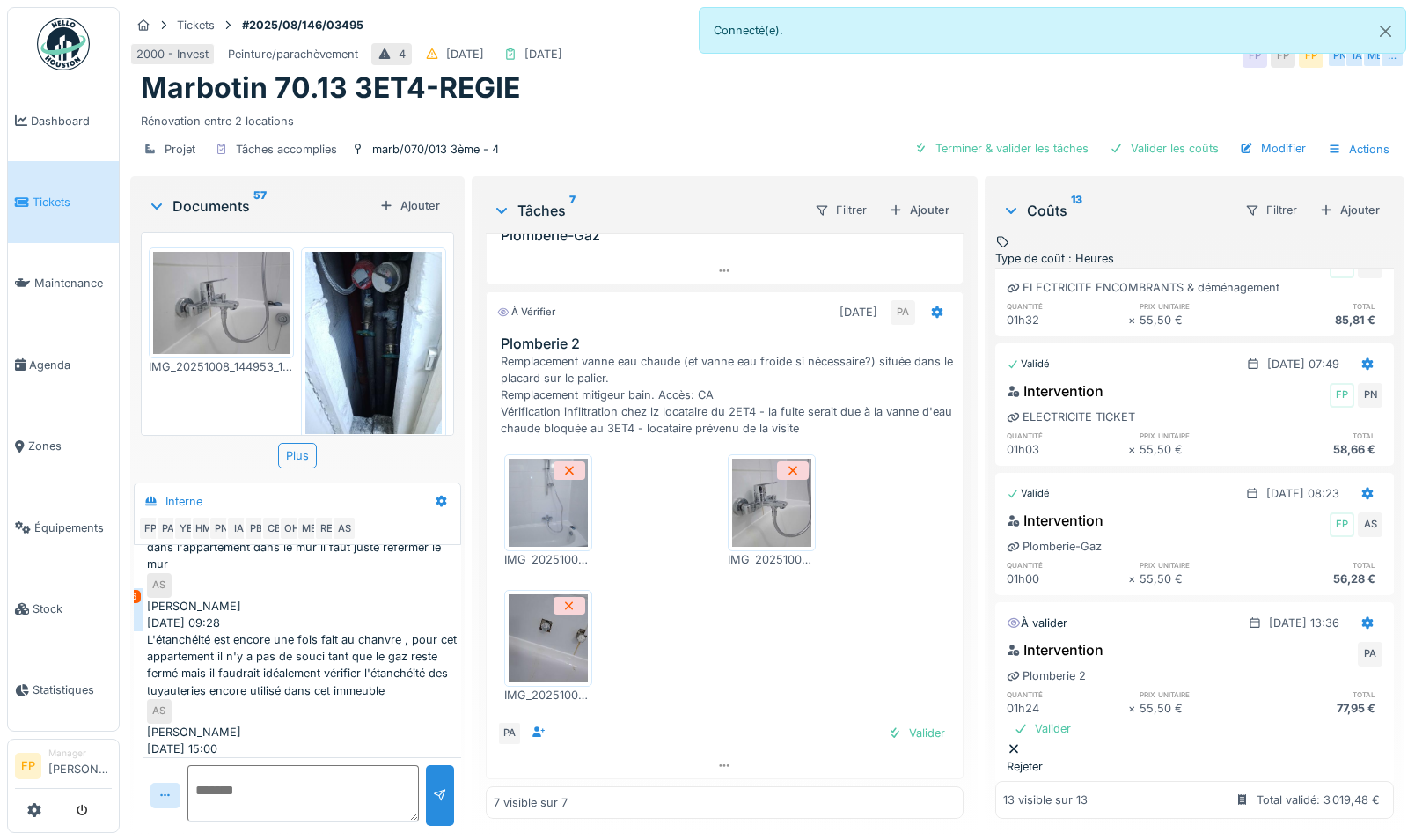
scroll to position [13, 0]
click at [1051, 643] on div "Valider" at bounding box center [1043, 728] width 71 height 24
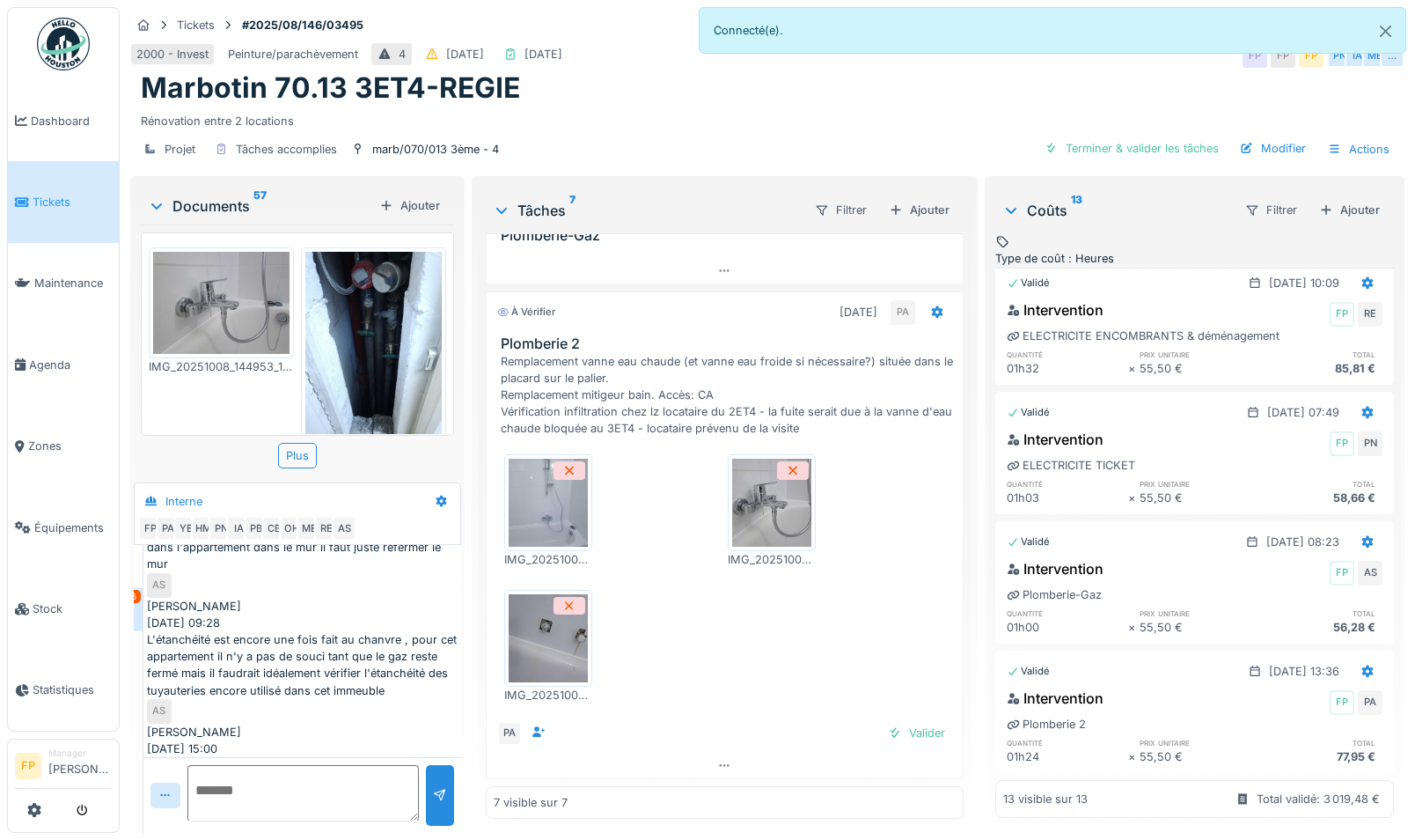
click at [1051, 250] on div "Type de coût : Heures" at bounding box center [1055, 258] width 119 height 16
click at [1047, 335] on icon at bounding box center [1039, 341] width 14 height 12
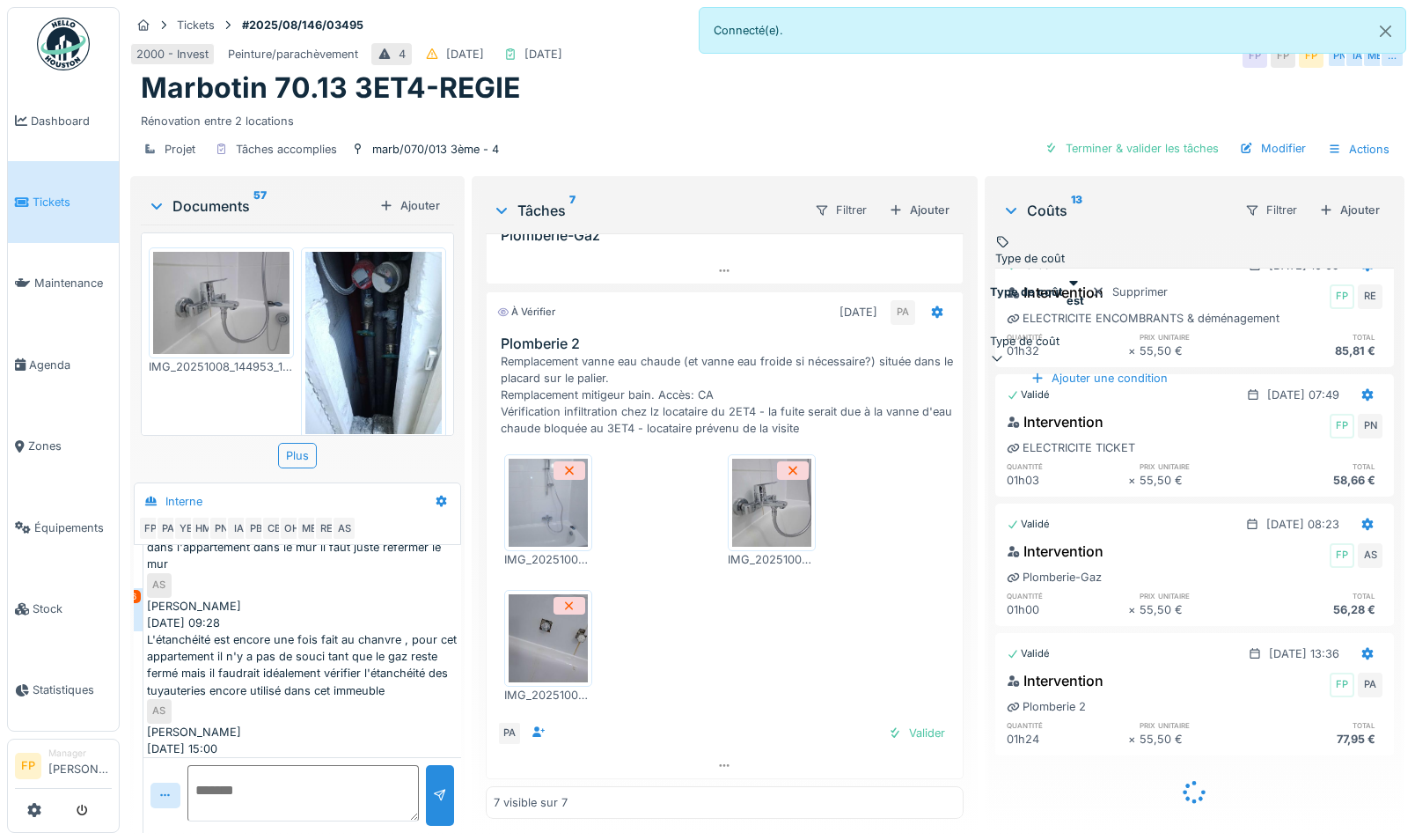
scroll to position [1197, 0]
click at [1051, 333] on div "Type de coût" at bounding box center [1082, 341] width 185 height 16
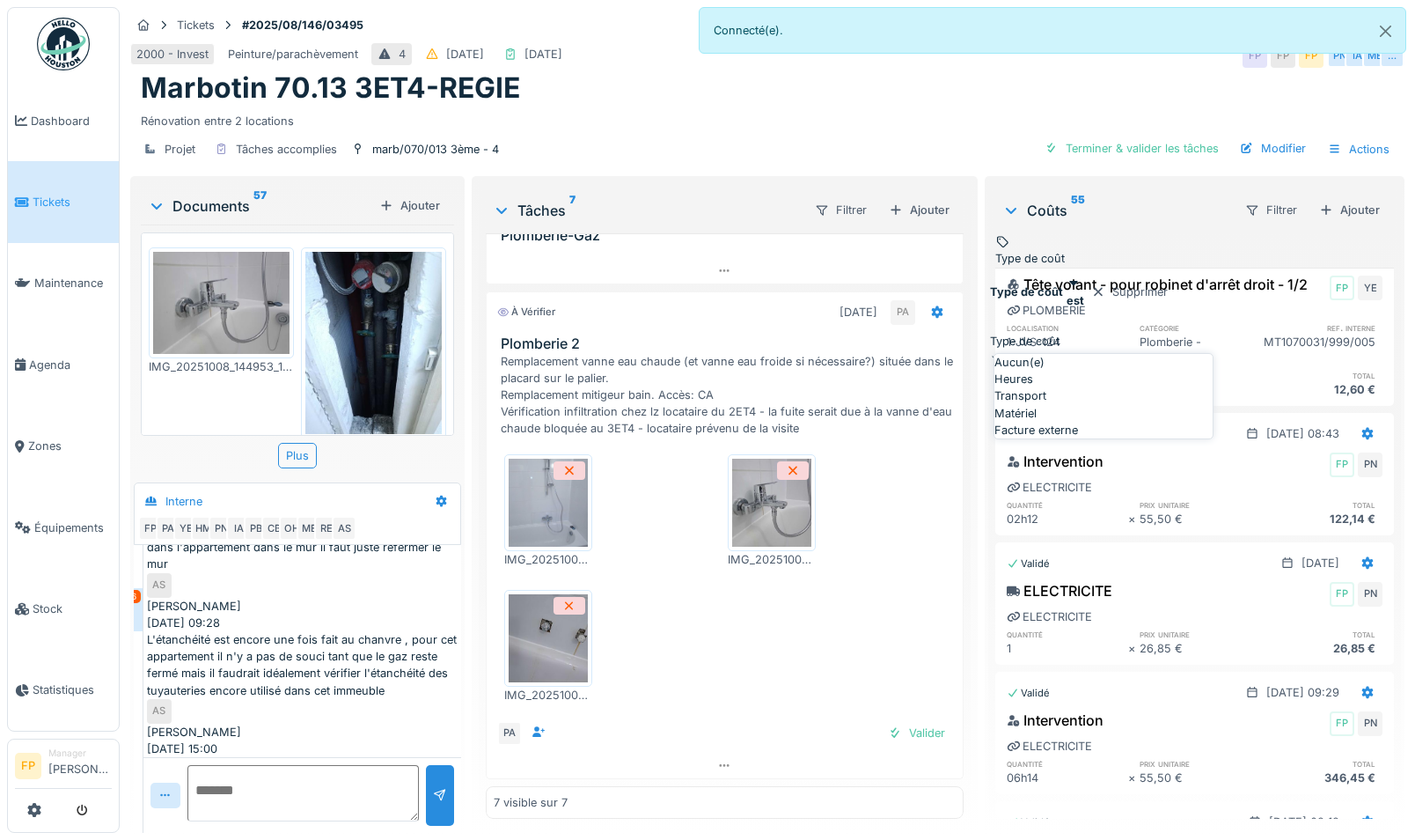
scroll to position [2415, 0]
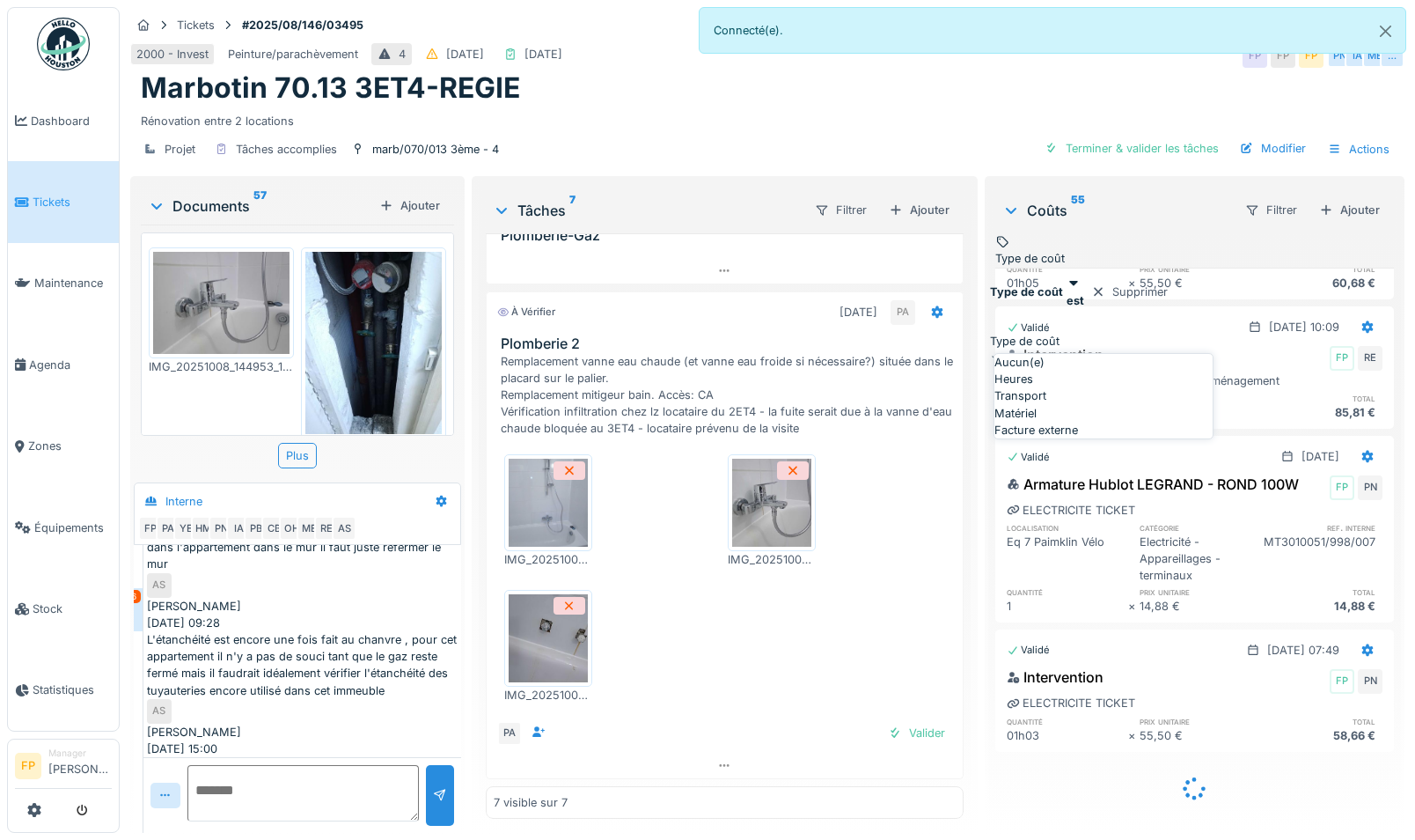
click at [1051, 404] on div "Transport" at bounding box center [1103, 396] width 218 height 16
type input "*********"
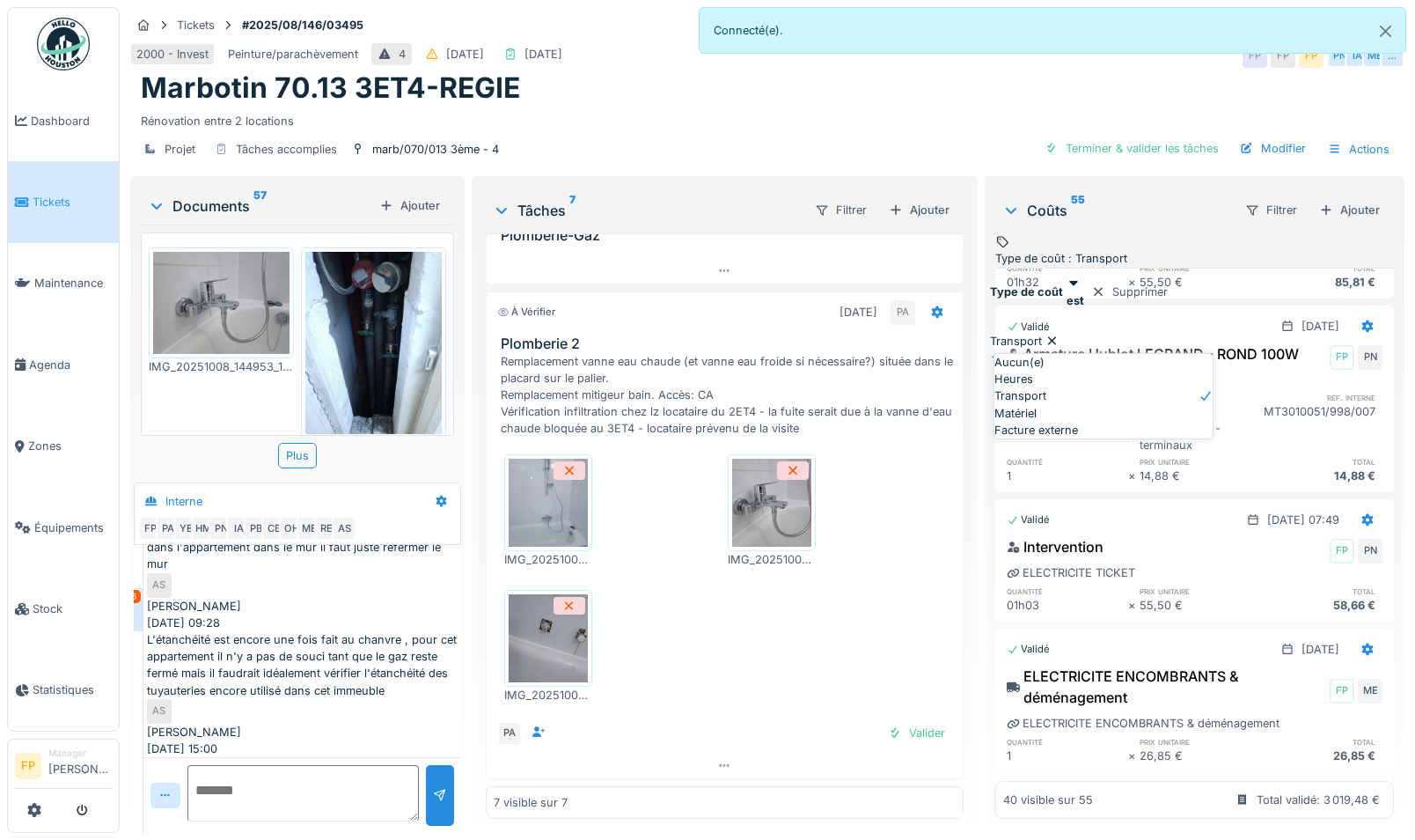
scroll to position [105, 0]
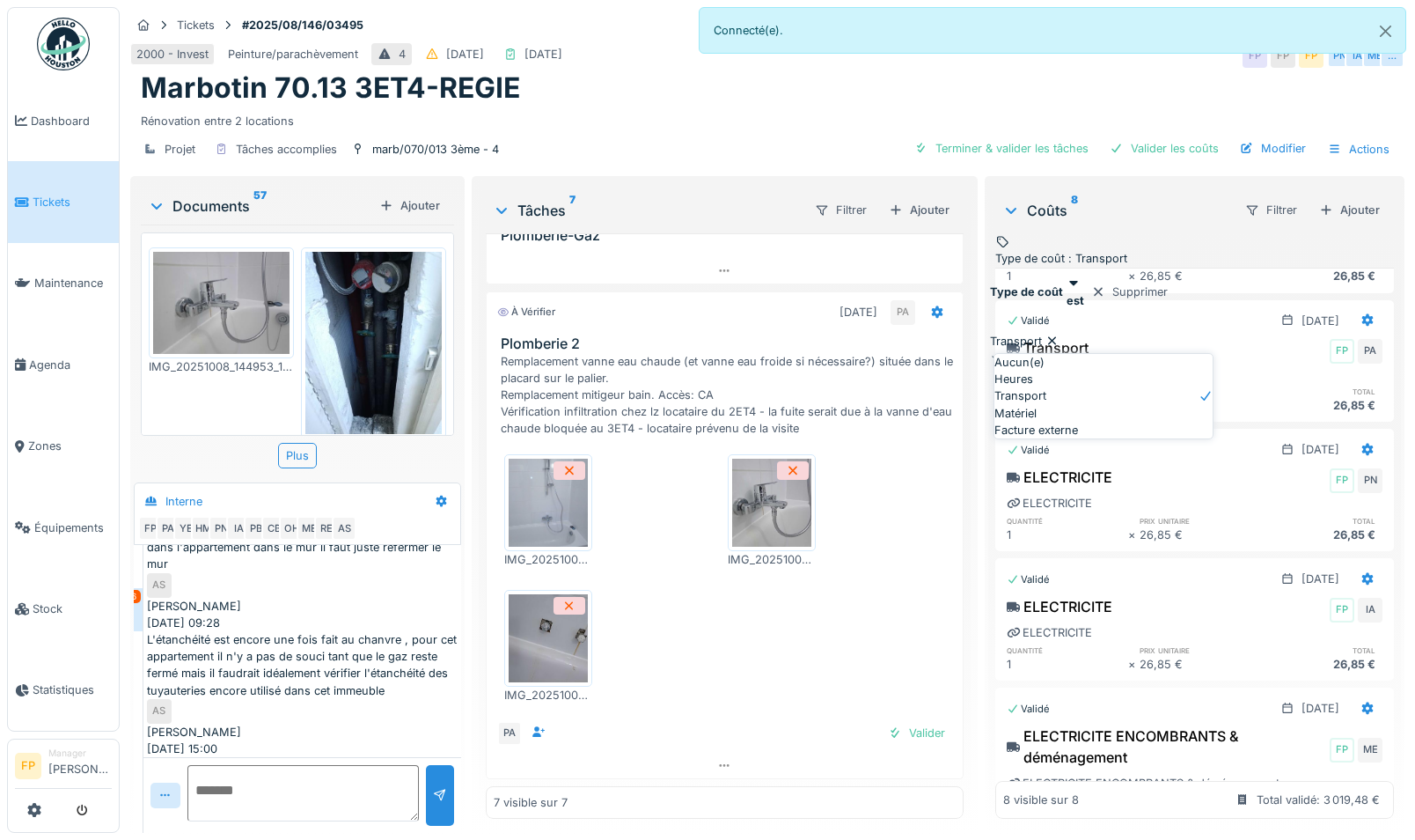
click at [1051, 202] on div "Coûts 8" at bounding box center [1116, 210] width 228 height 21
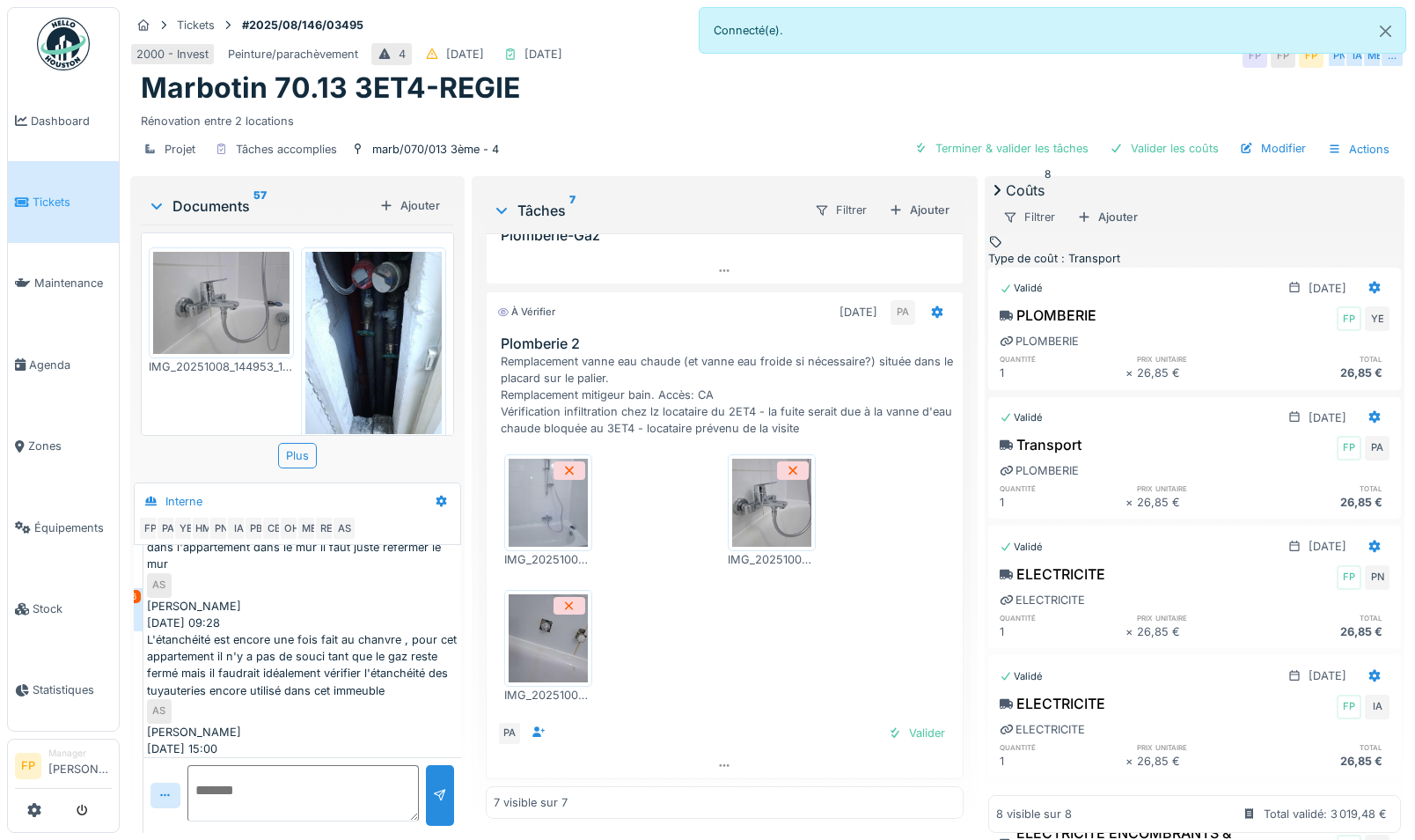
scroll to position [0, 0]
click at [1018, 201] on div "Coûts 8" at bounding box center [1195, 189] width 413 height 21
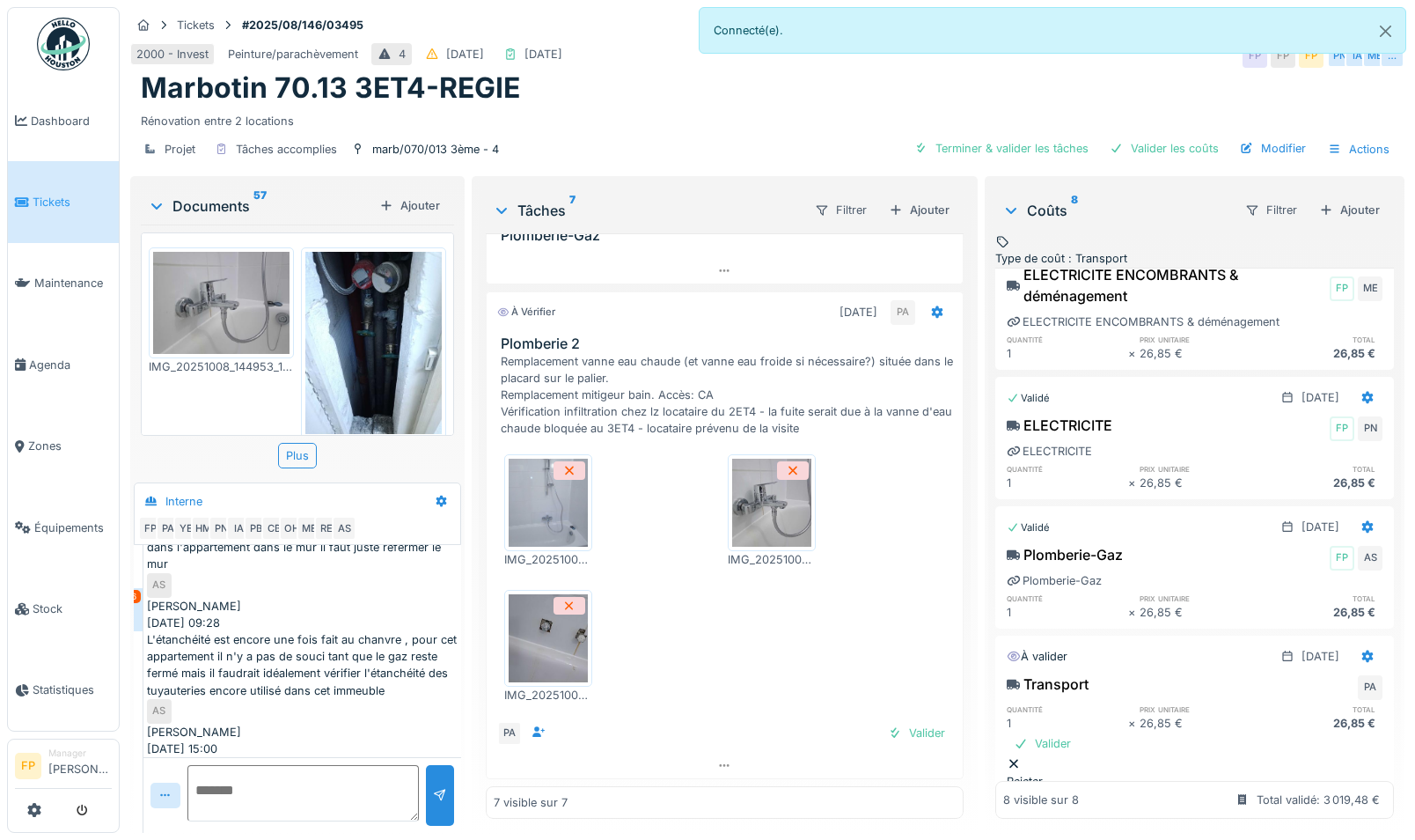
scroll to position [581, 0]
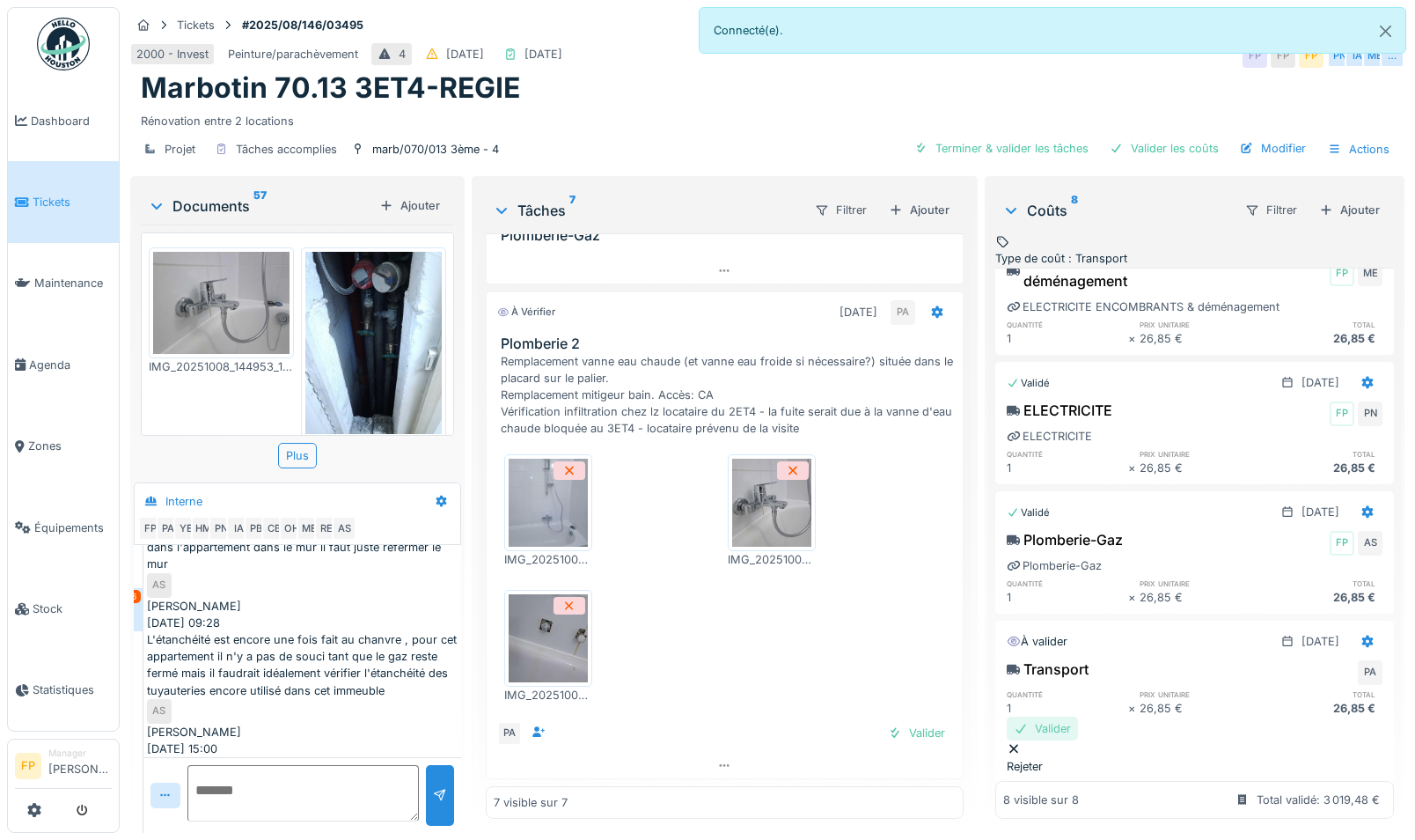
click at [1051, 643] on div "Valider" at bounding box center [1043, 728] width 71 height 24
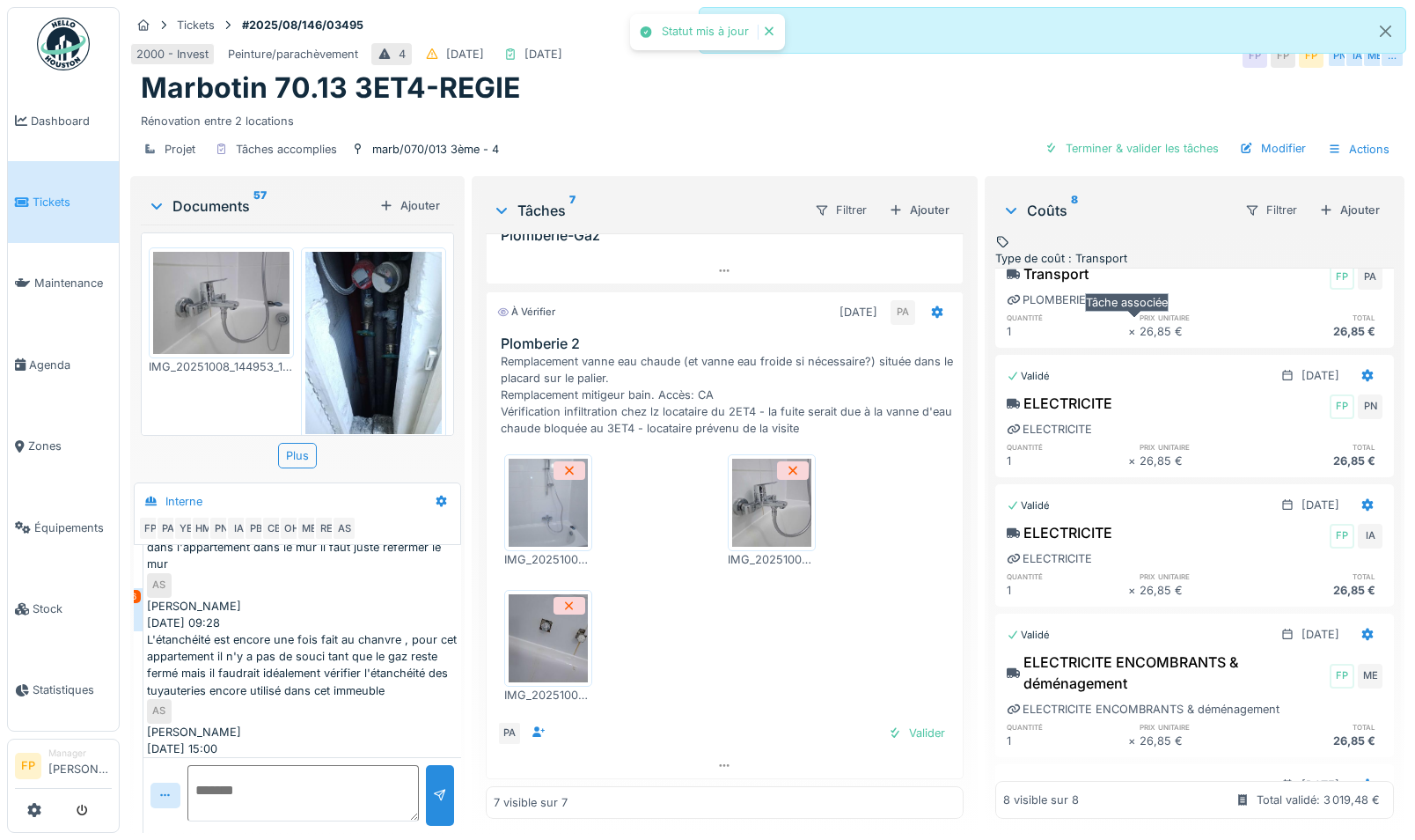
scroll to position [0, 0]
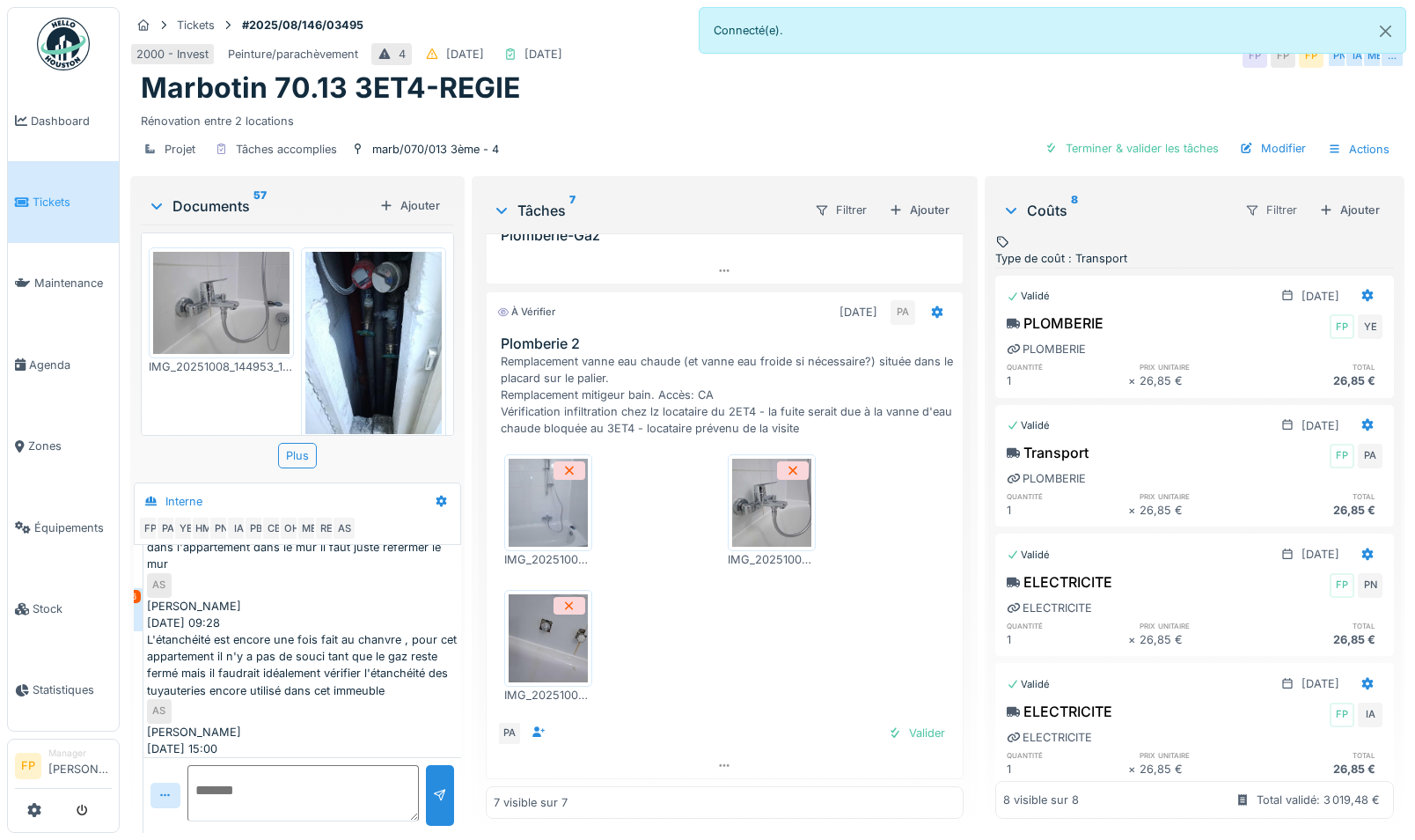
click at [1051, 203] on div "Filtrer" at bounding box center [1271, 210] width 68 height 26
click at [1051, 215] on div "Coûts 8" at bounding box center [1116, 210] width 228 height 21
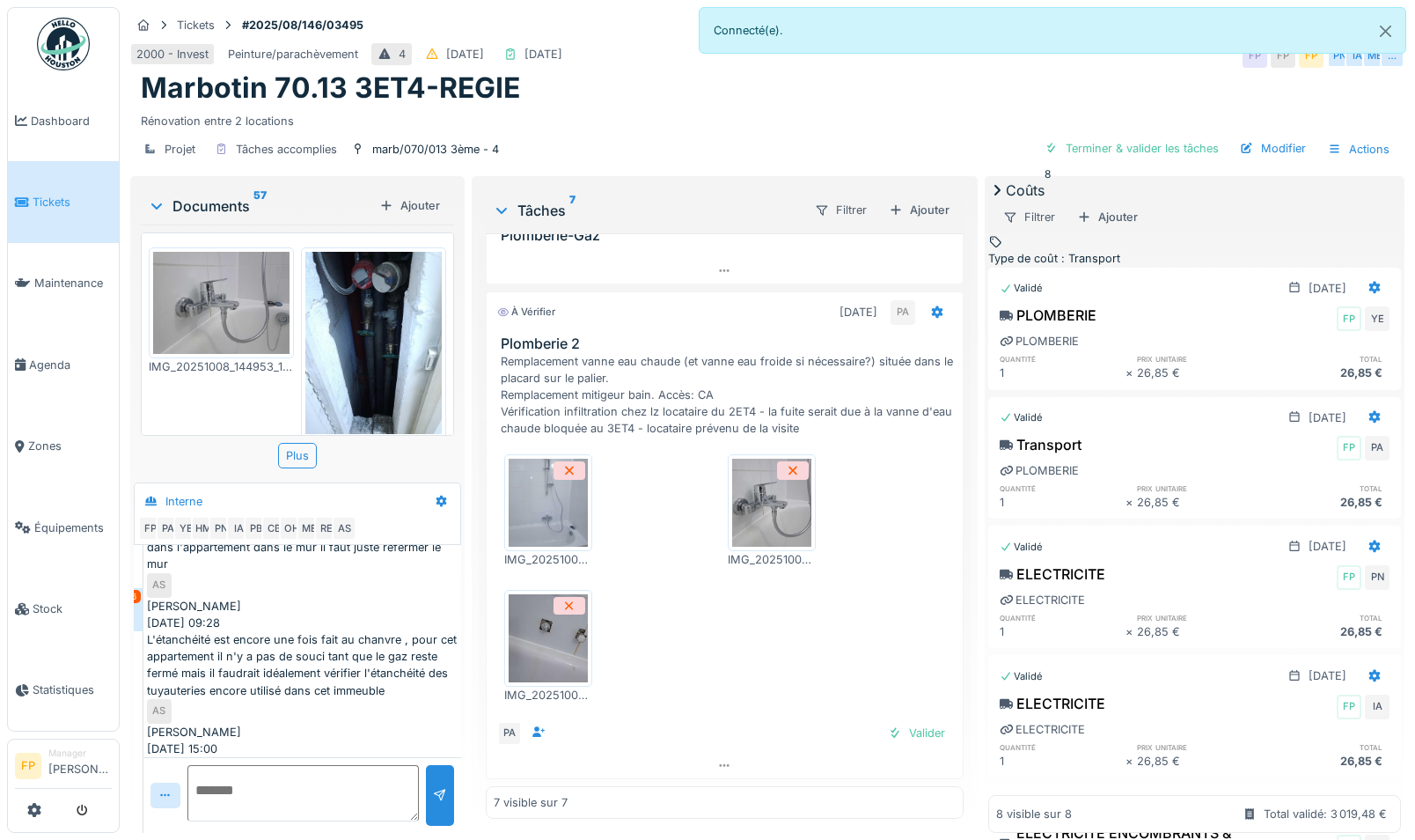
click at [1006, 197] on icon at bounding box center [996, 189] width 17 height 14
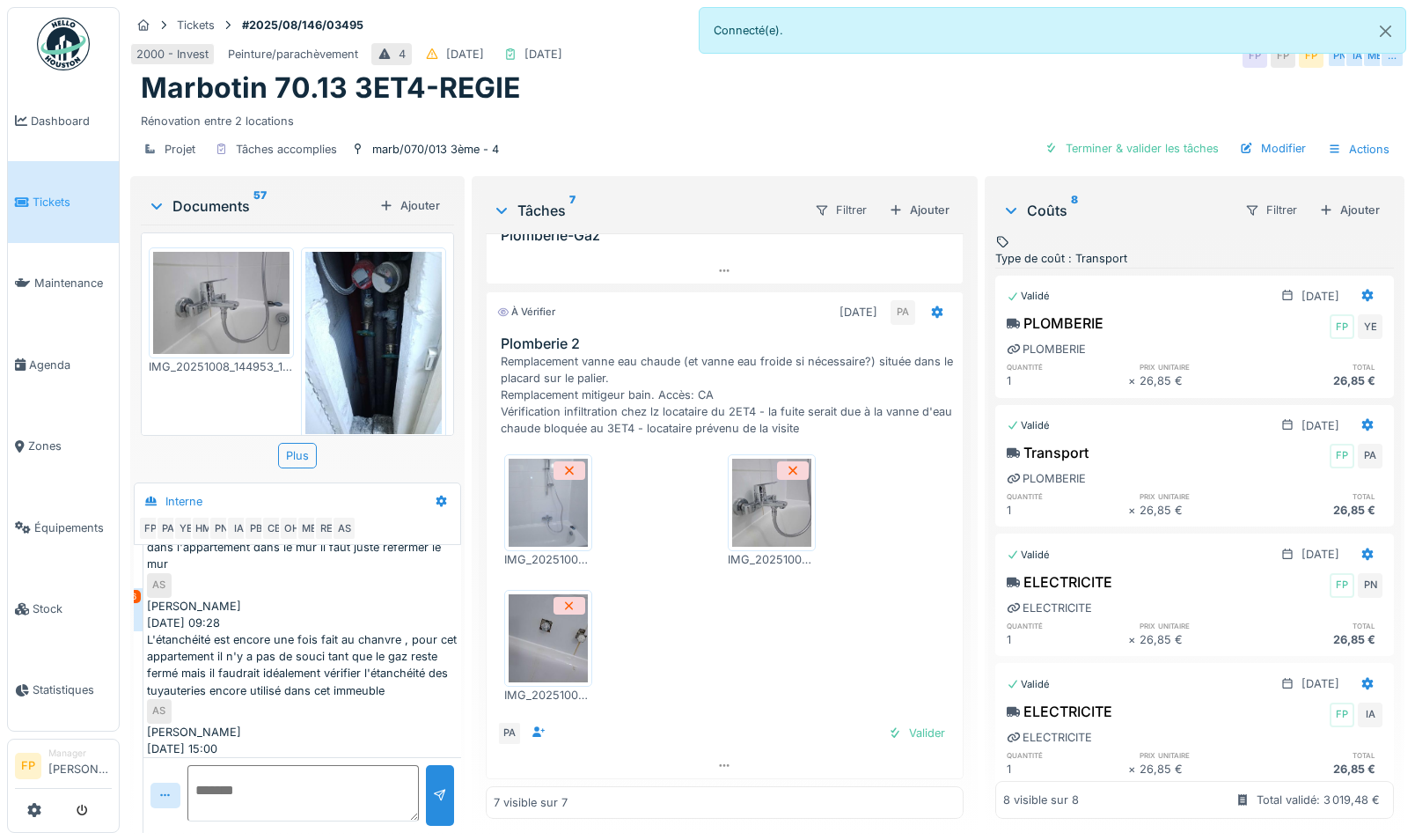
click at [1051, 213] on div "Coûts 8" at bounding box center [1116, 210] width 228 height 21
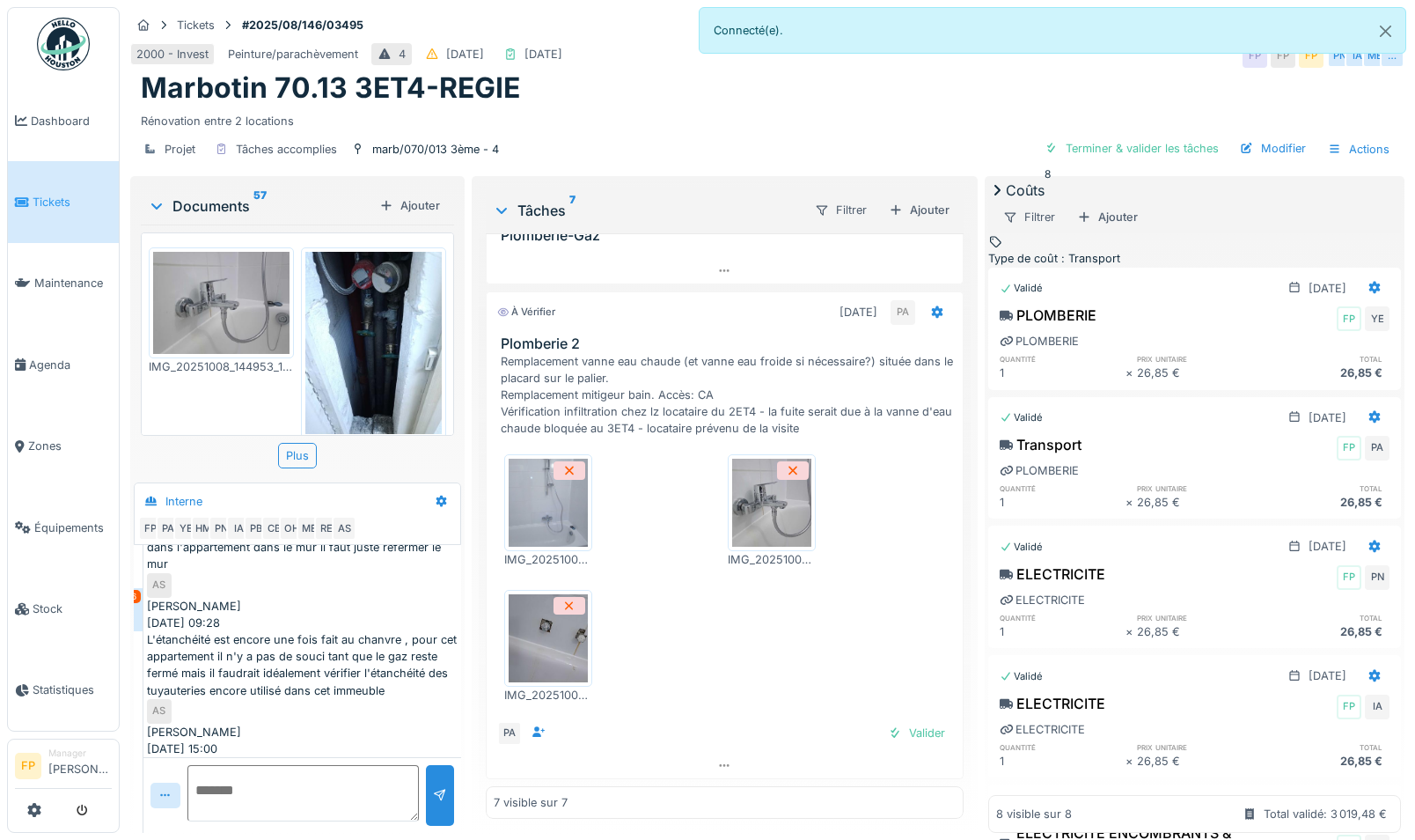
drag, startPoint x: 997, startPoint y: 213, endPoint x: 1109, endPoint y: 210, distance: 112.0
click at [995, 197] on icon at bounding box center [996, 189] width 17 height 14
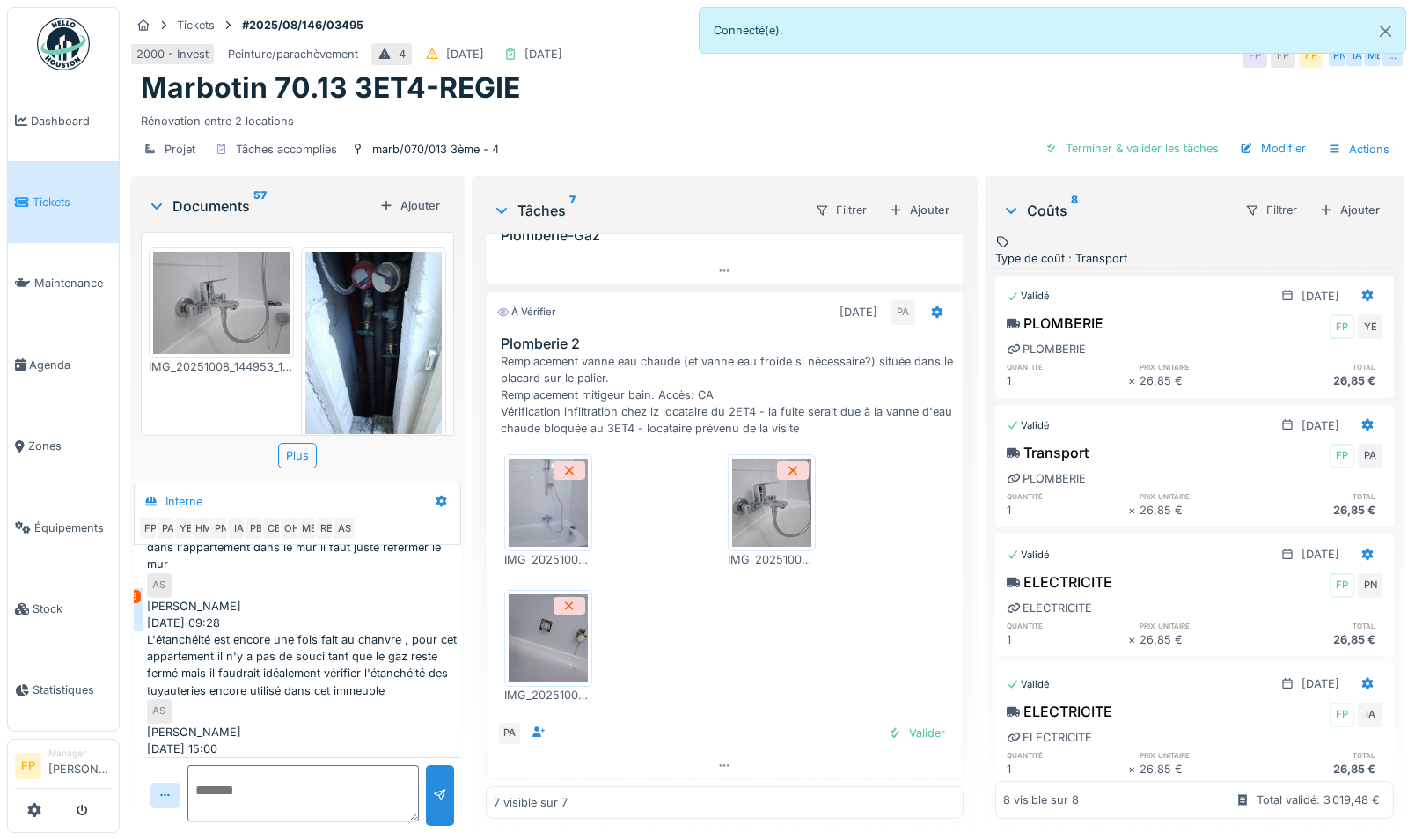
scroll to position [13, 0]
click at [913, 643] on div "Valider" at bounding box center [917, 733] width 71 height 24
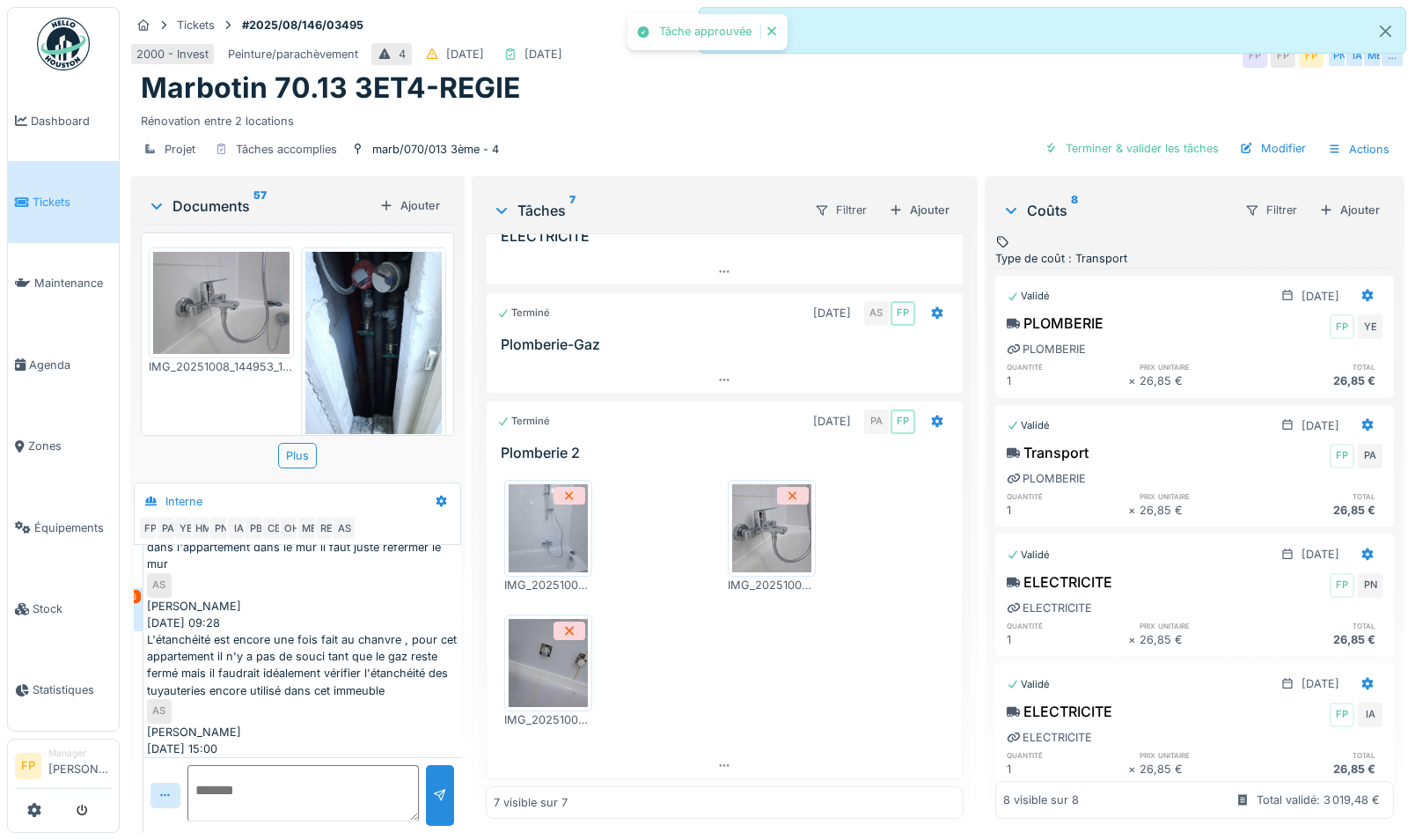
scroll to position [491, 0]
click at [1051, 197] on div "Filtrer" at bounding box center [1271, 210] width 68 height 26
click at [1051, 231] on div "Statut" at bounding box center [1247, 248] width 69 height 34
click at [1051, 233] on div "Statut" at bounding box center [1146, 250] width 31 height 34
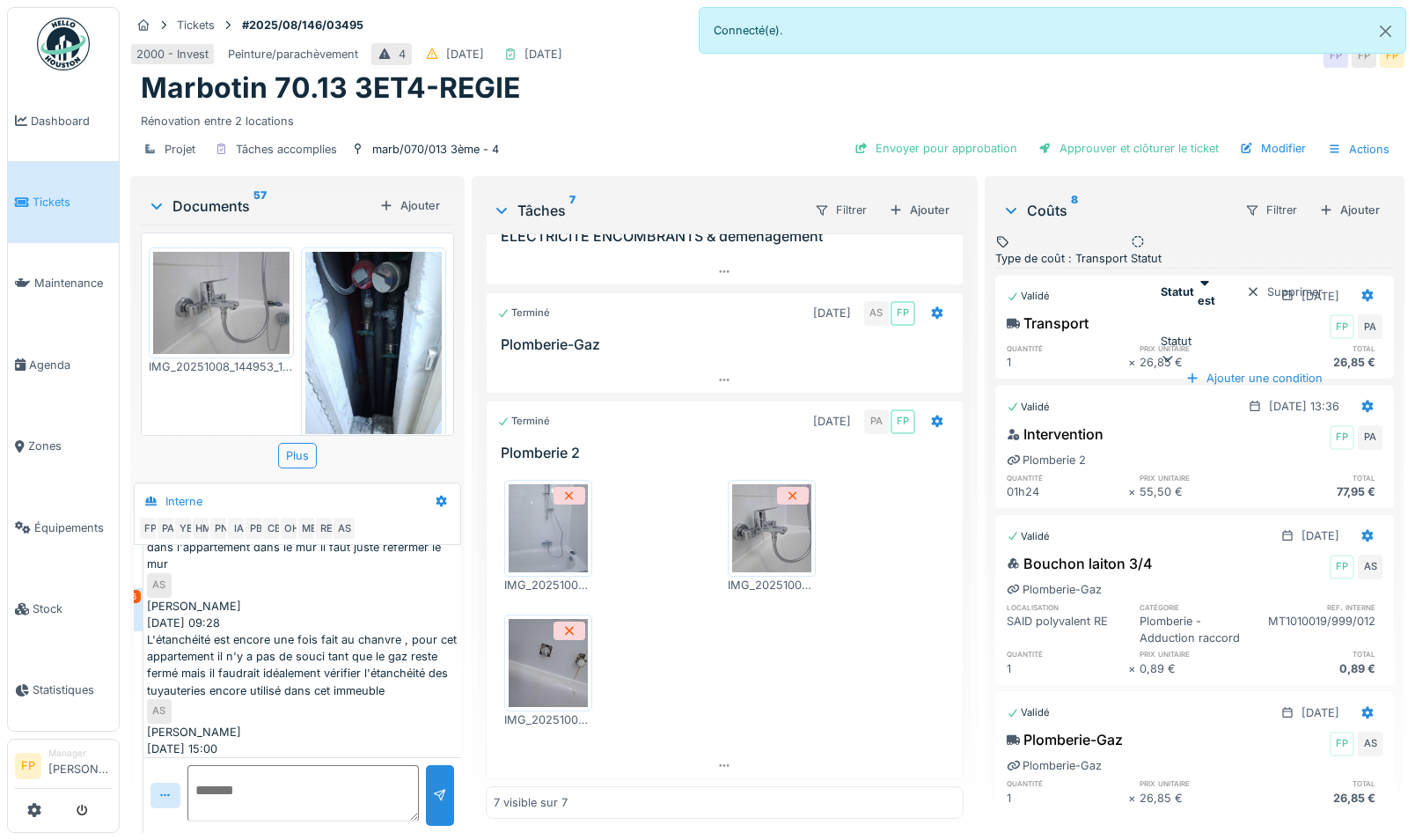
scroll to position [810, 0]
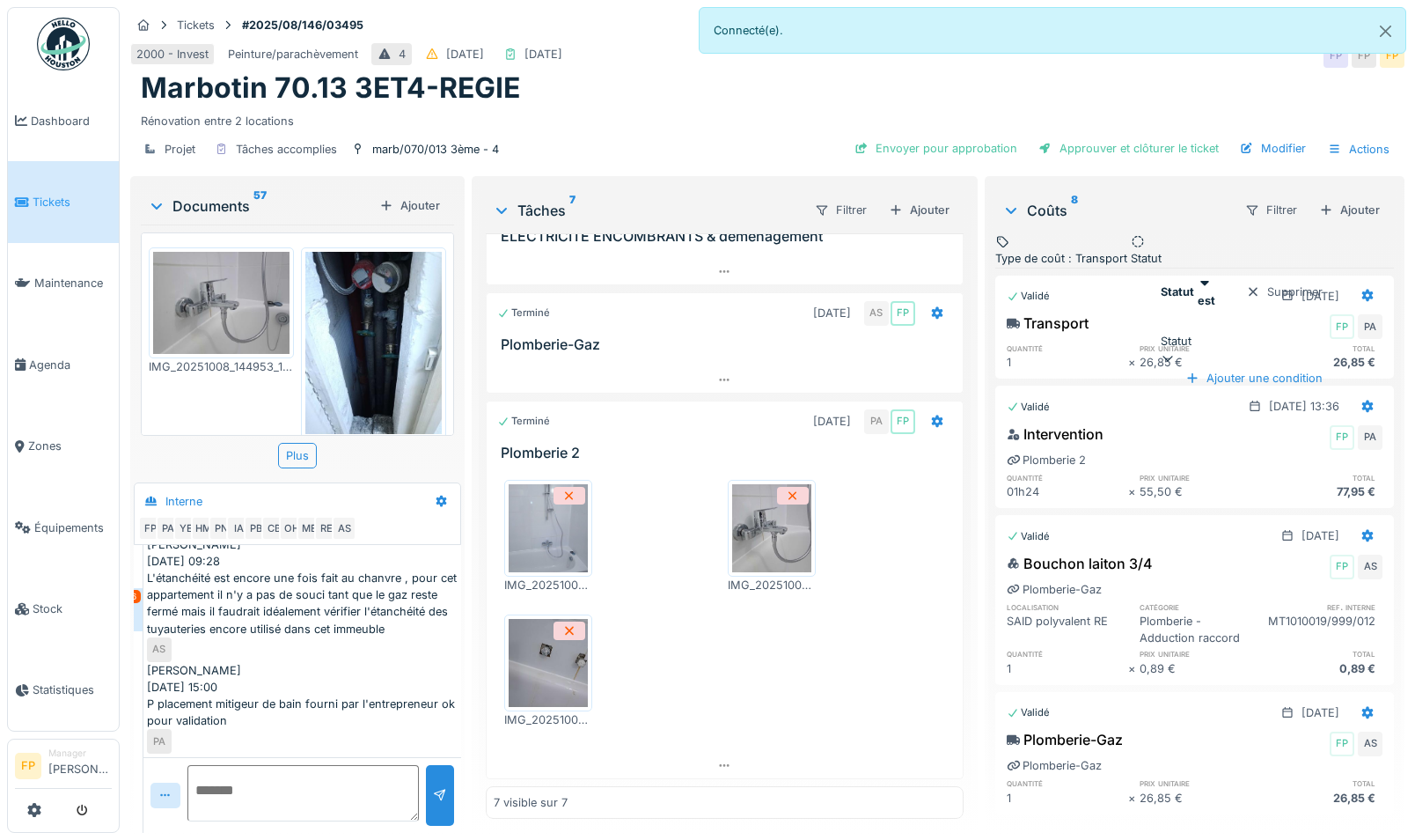
click at [1051, 352] on icon at bounding box center [1167, 357] width 14 height 12
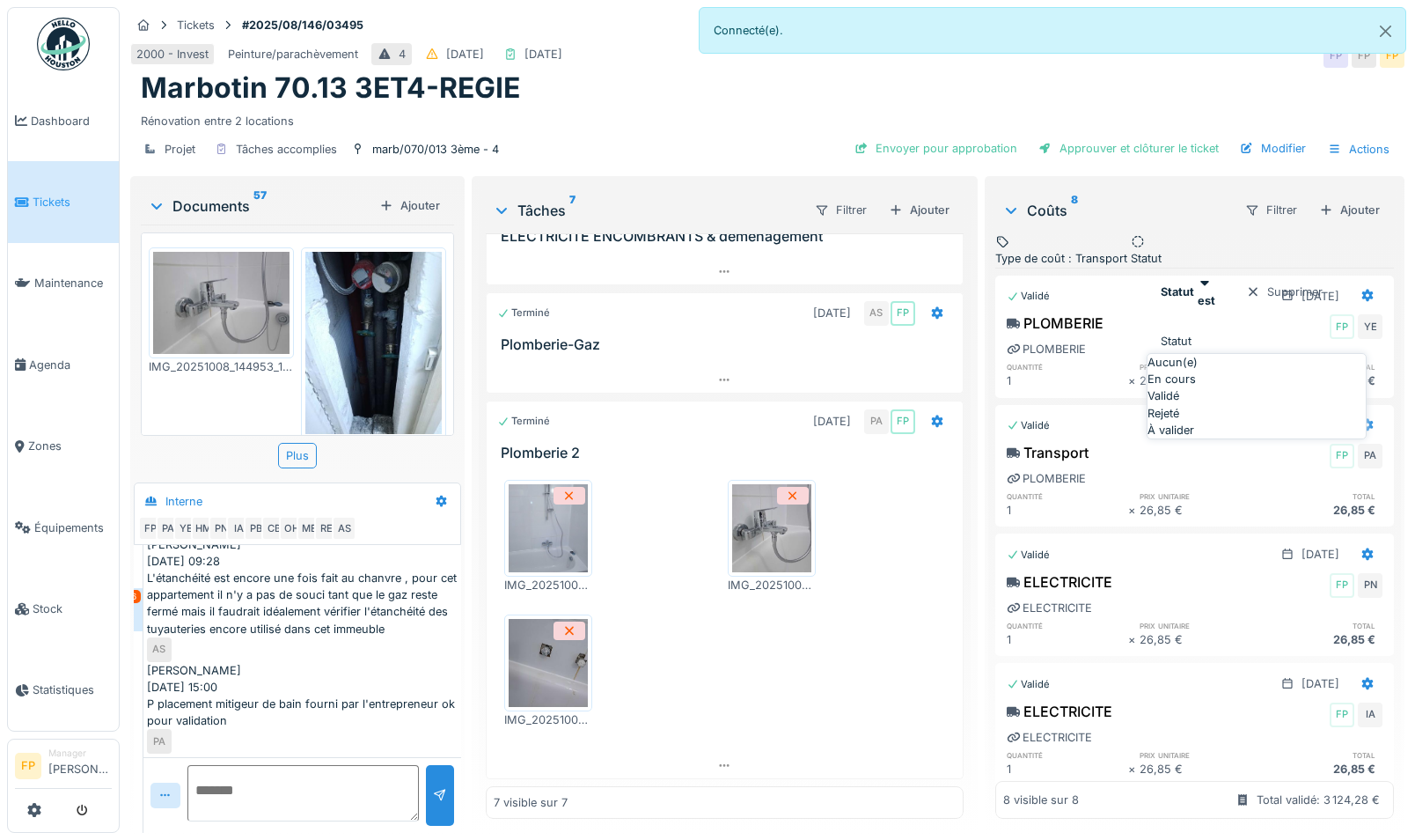
click at [1051, 439] on div "À valider" at bounding box center [1257, 430] width 218 height 16
type input "**********"
click at [1051, 190] on div "Coûts 8 Filtrer Ajouter" at bounding box center [1195, 209] width 399 height 47
click at [1051, 187] on div "Coûts 8 Filtrer Ajouter" at bounding box center [1195, 209] width 399 height 47
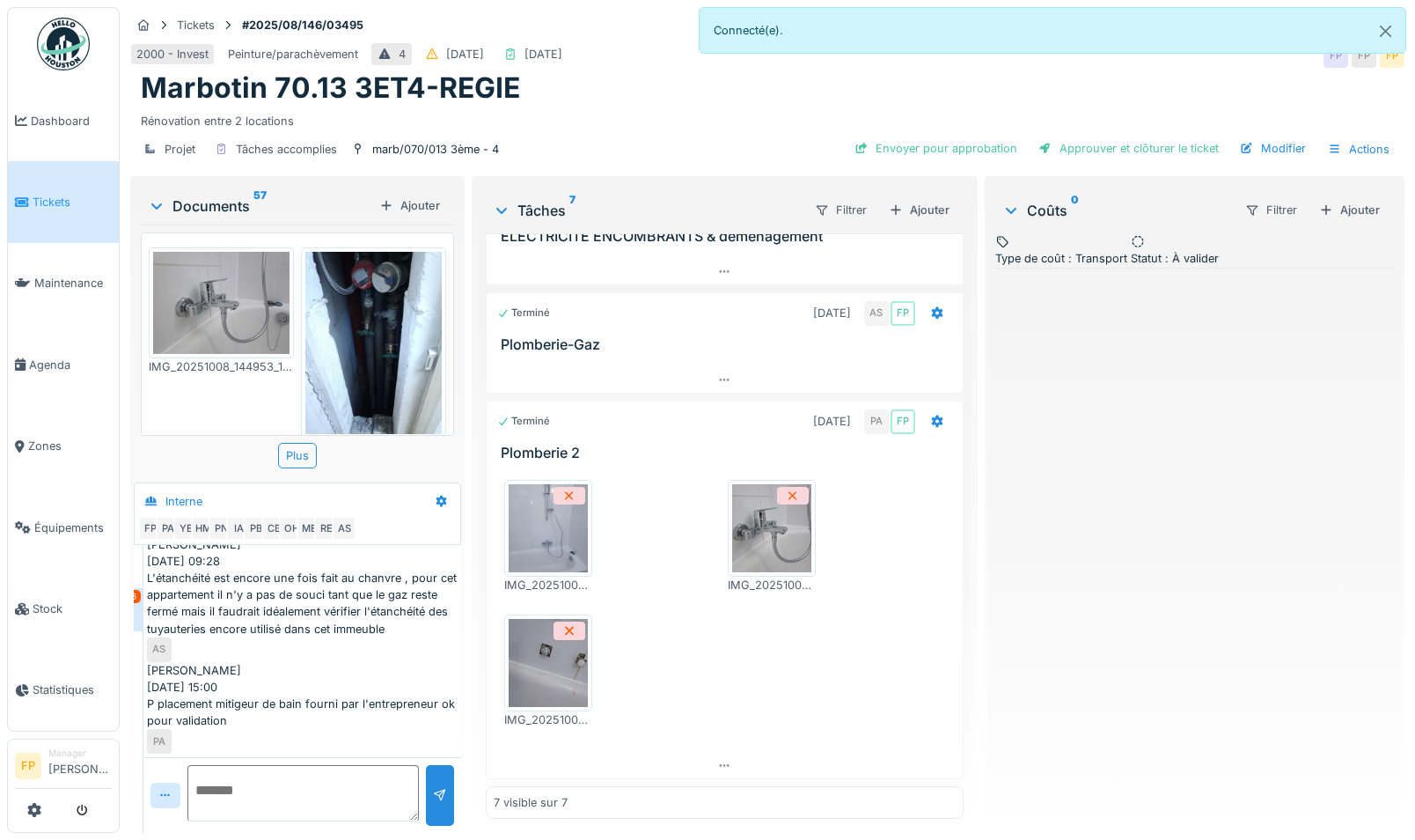
click at [1051, 187] on div "Coûts 0 Filtrer Ajouter" at bounding box center [1195, 209] width 399 height 47
click at [1051, 251] on span ": À valider" at bounding box center [1190, 258] width 58 height 13
click at [1051, 335] on icon at bounding box center [1218, 341] width 14 height 12
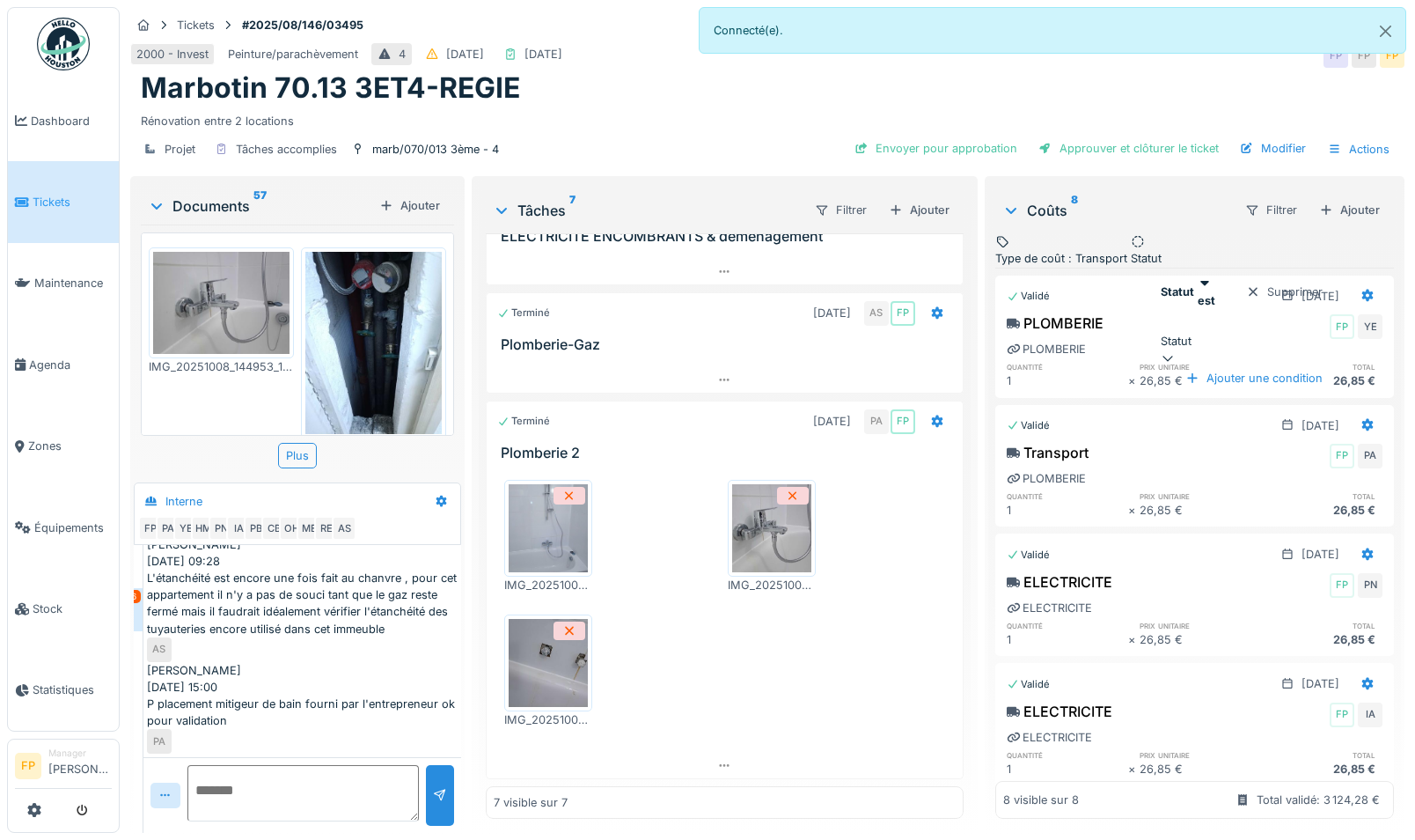
click at [1051, 333] on div "Statut" at bounding box center [1245, 341] width 169 height 16
click at [1051, 207] on div "Coûts 8" at bounding box center [1116, 210] width 228 height 21
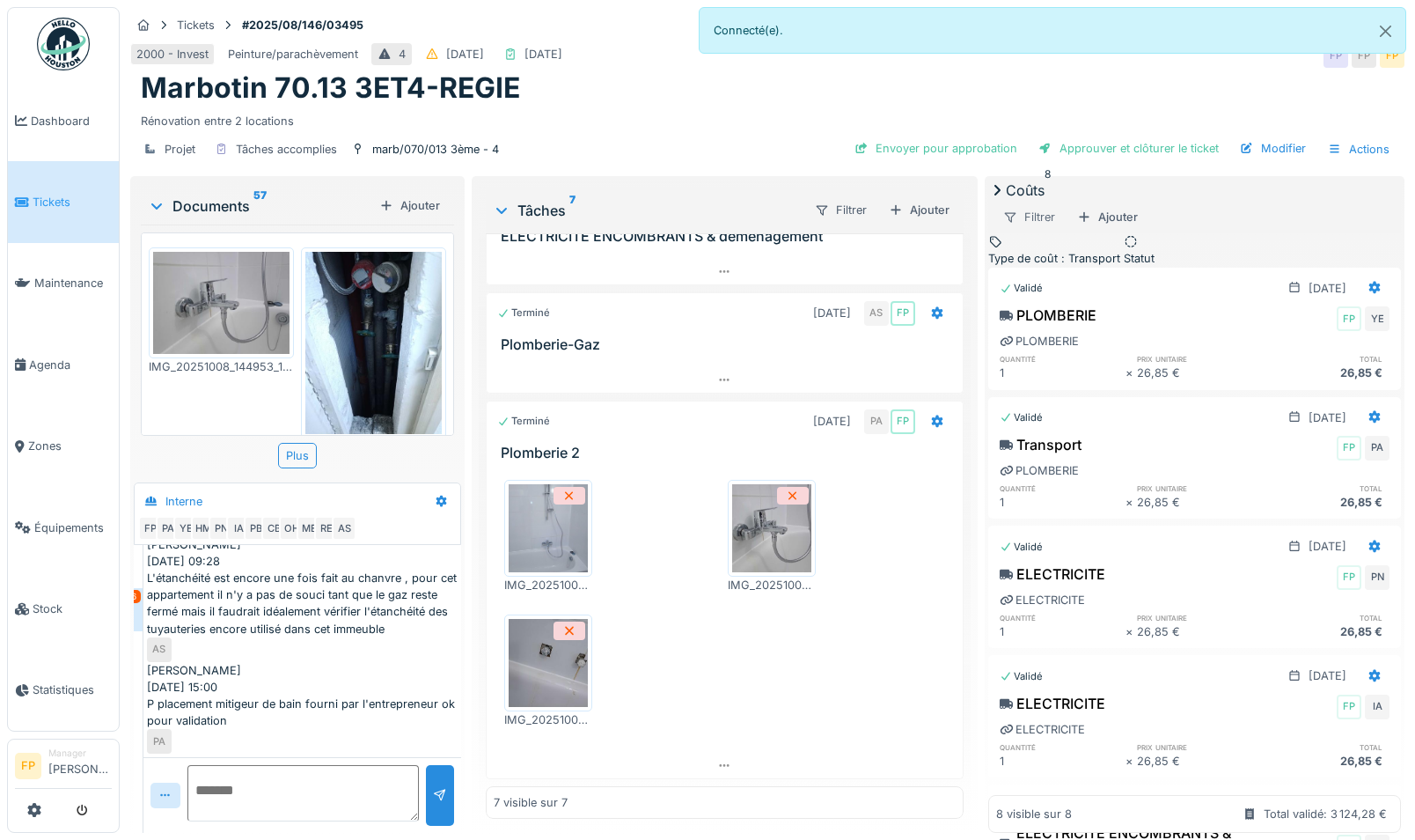
click at [1051, 206] on div "Filtrer" at bounding box center [1029, 217] width 68 height 26
click at [1051, 239] on div "Statut" at bounding box center [1247, 248] width 69 height 34
click at [1051, 250] on div "Statut" at bounding box center [1140, 258] width 31 height 16
click at [1051, 201] on div "Coûts 8" at bounding box center [1195, 189] width 413 height 21
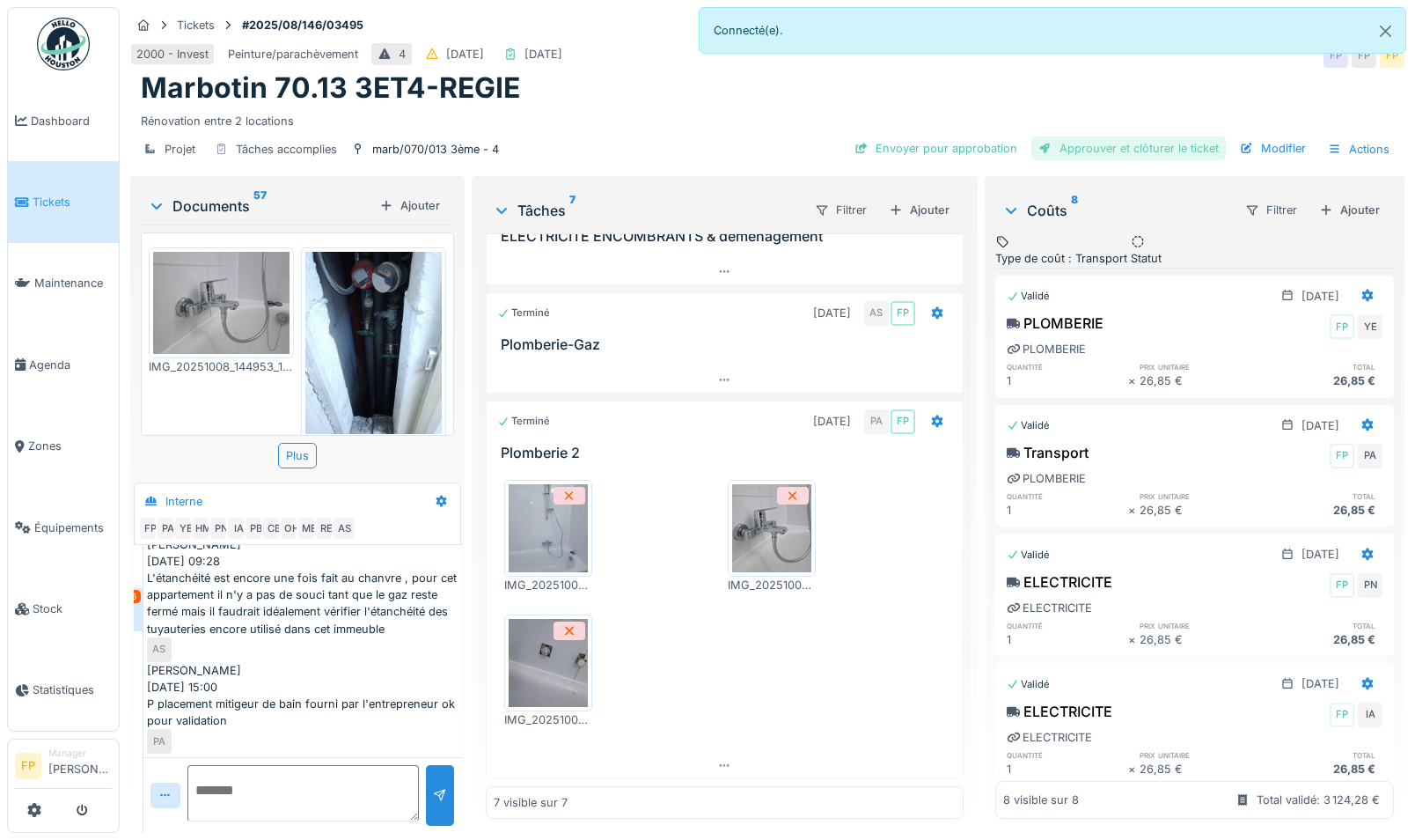
click at [1051, 144] on div "Approuver et clôturer le ticket" at bounding box center [1129, 148] width 195 height 24
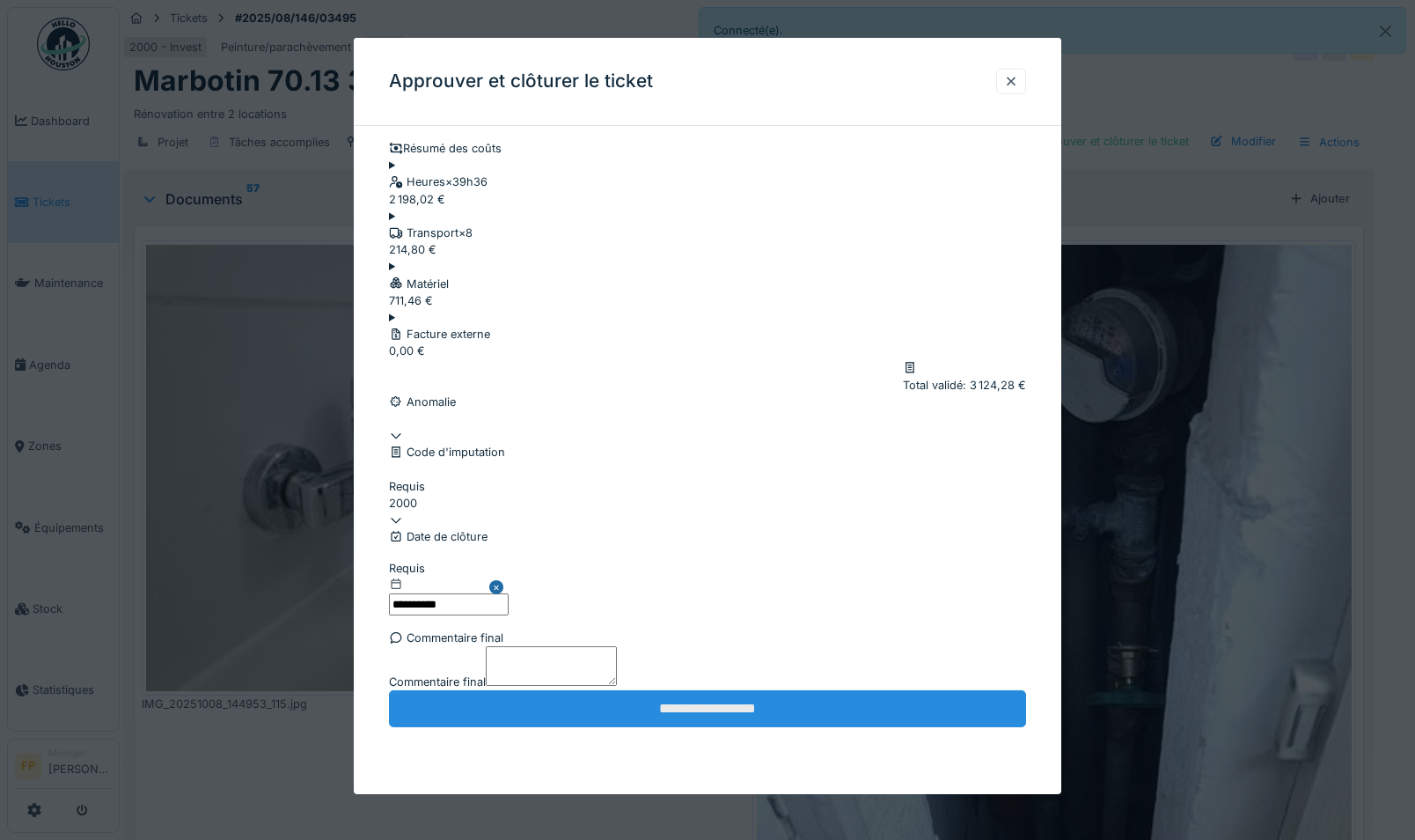
scroll to position [123, 0]
click at [690, 643] on input "**********" at bounding box center [708, 708] width 637 height 37
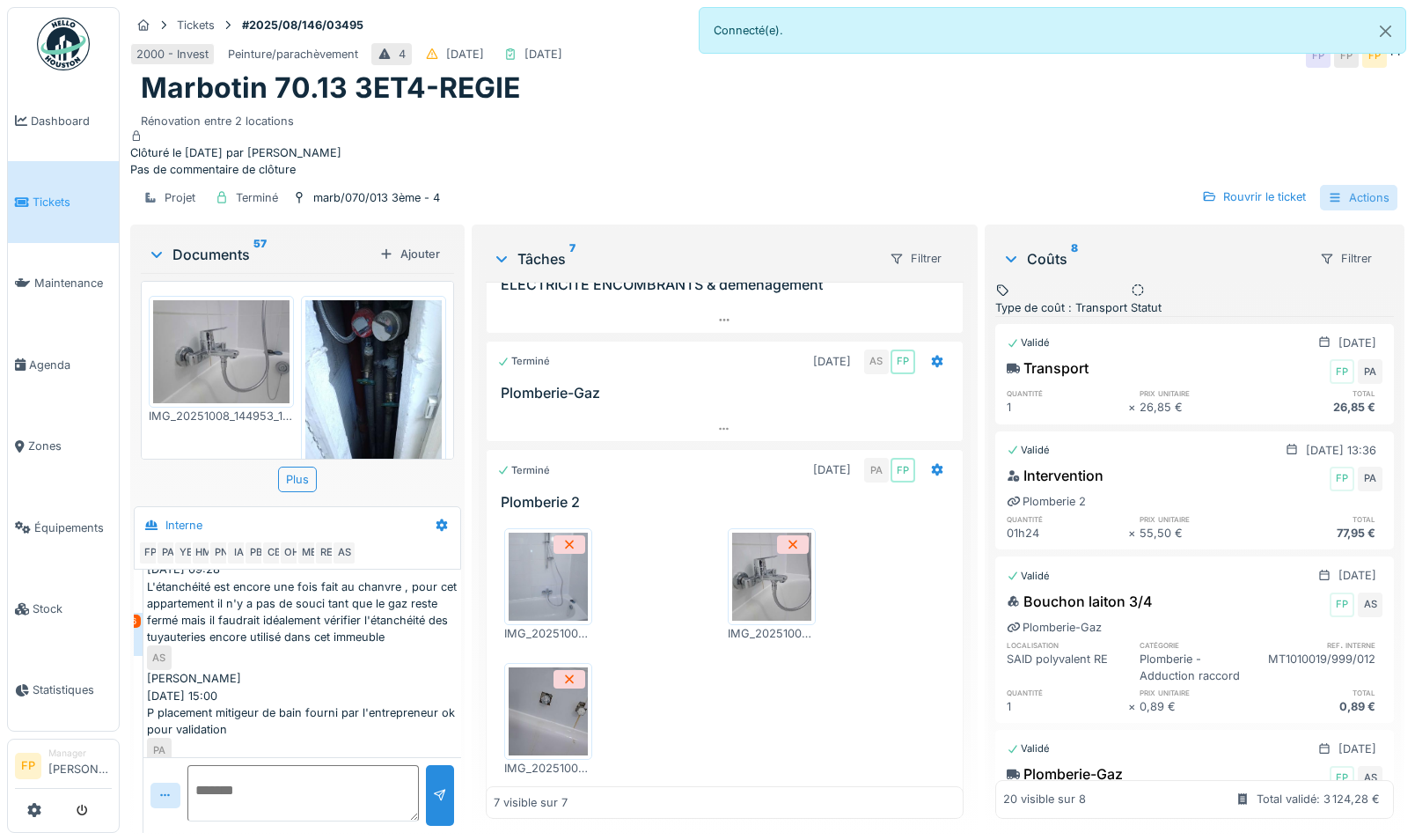
scroll to position [550, 0]
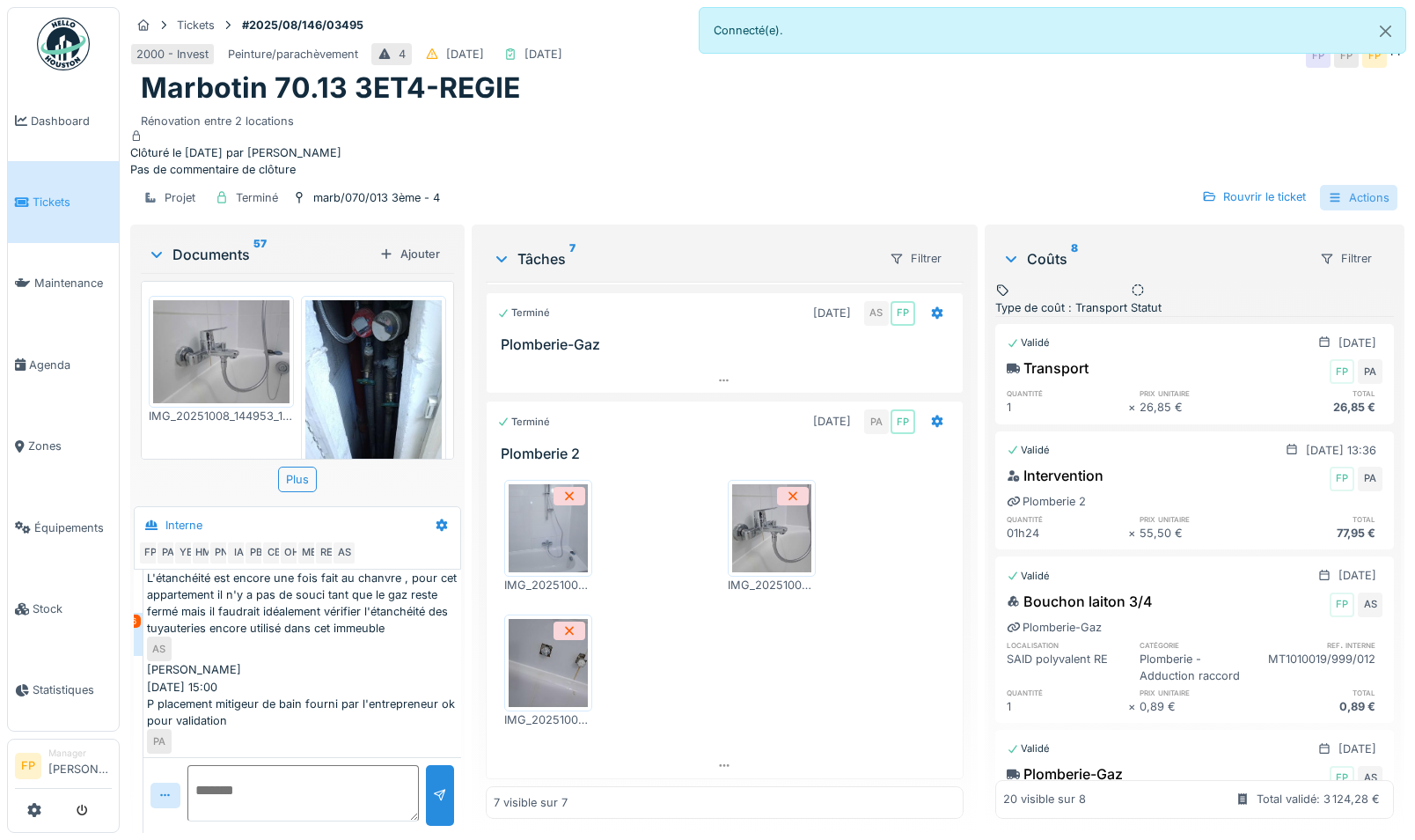
click at [1051, 210] on div "Actions" at bounding box center [1358, 197] width 78 height 26
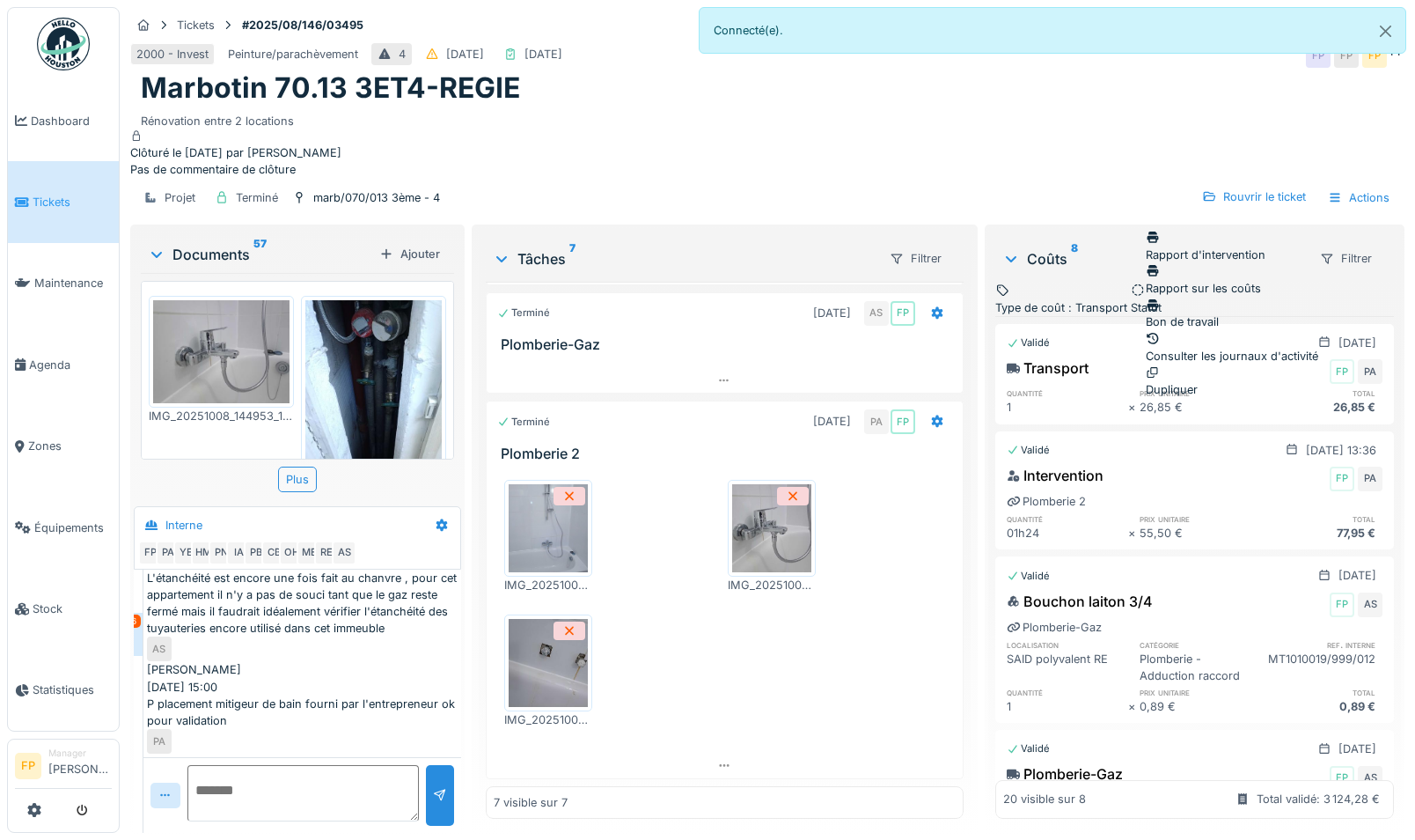
click at [1051, 273] on div "Rapport sur les coûts" at bounding box center [1232, 280] width 173 height 34
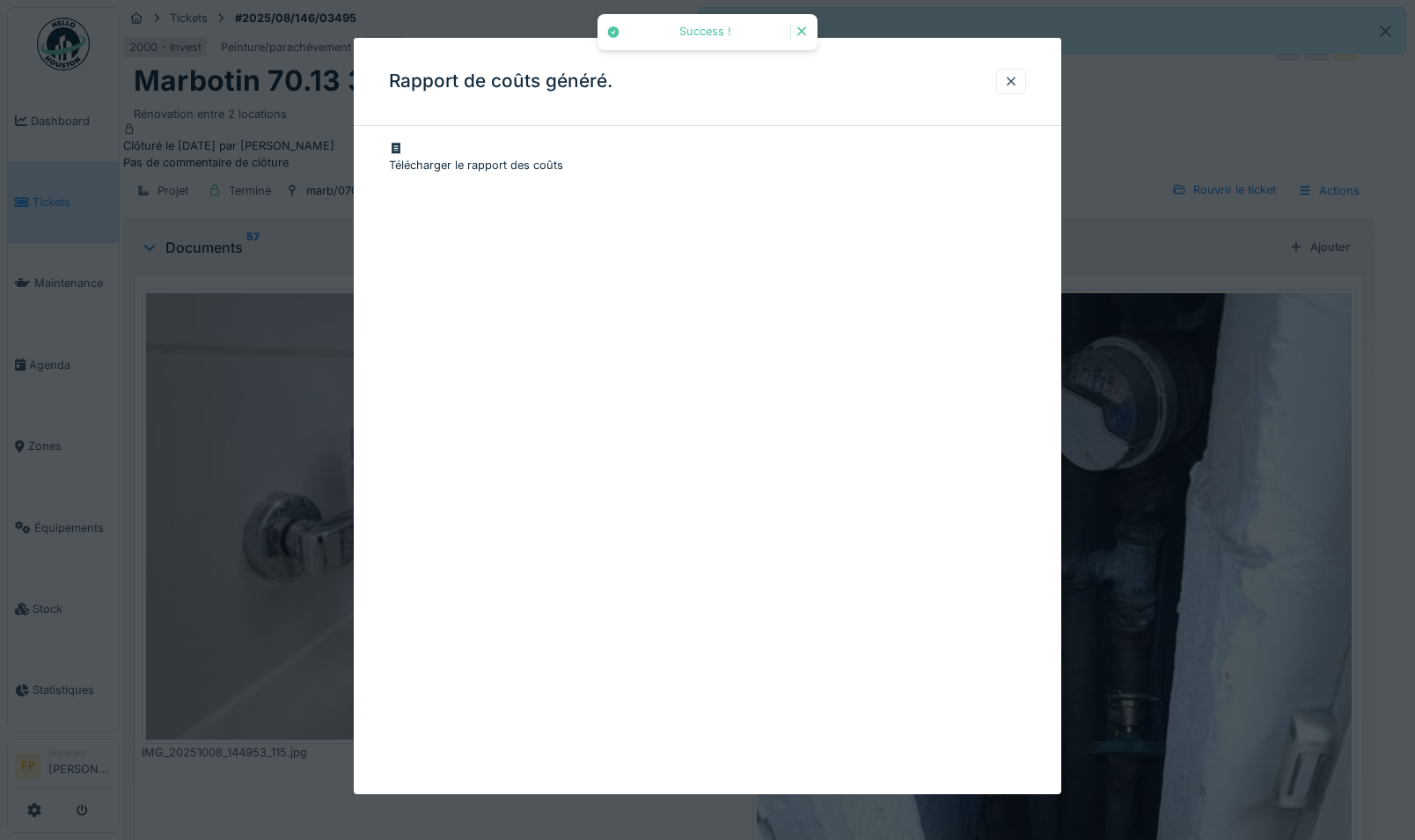
click at [605, 151] on div "Télécharger le rapport des coûts" at bounding box center [708, 156] width 637 height 34
